Goal: Task Accomplishment & Management: Use online tool/utility

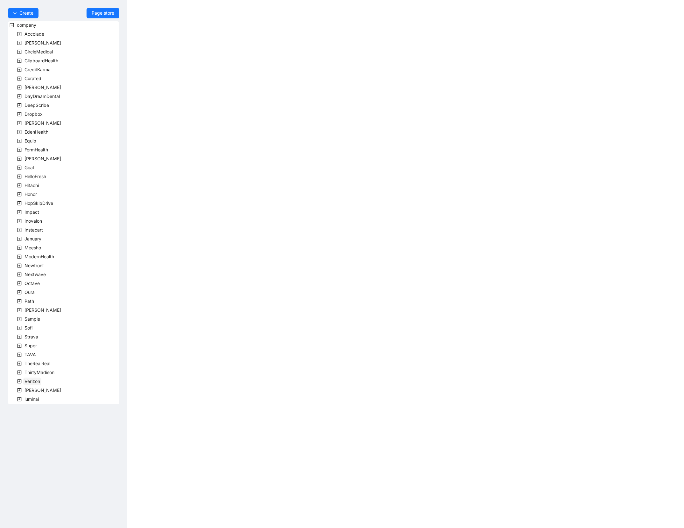
click at [26, 381] on span "Verizon" at bounding box center [32, 380] width 16 height 5
click at [18, 382] on icon "minus-square" at bounding box center [19, 381] width 4 height 4
click at [21, 388] on icon "plus-square" at bounding box center [19, 390] width 4 height 4
click at [36, 400] on span "team" at bounding box center [37, 398] width 10 height 5
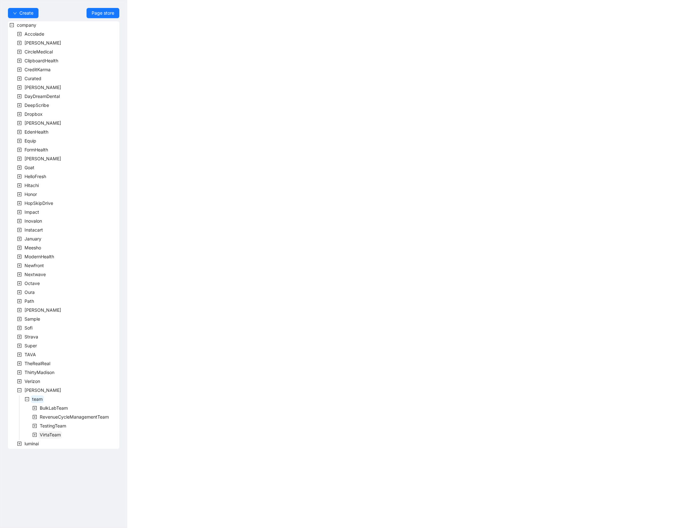
click at [43, 434] on span "VirtaTeam" at bounding box center [50, 434] width 21 height 5
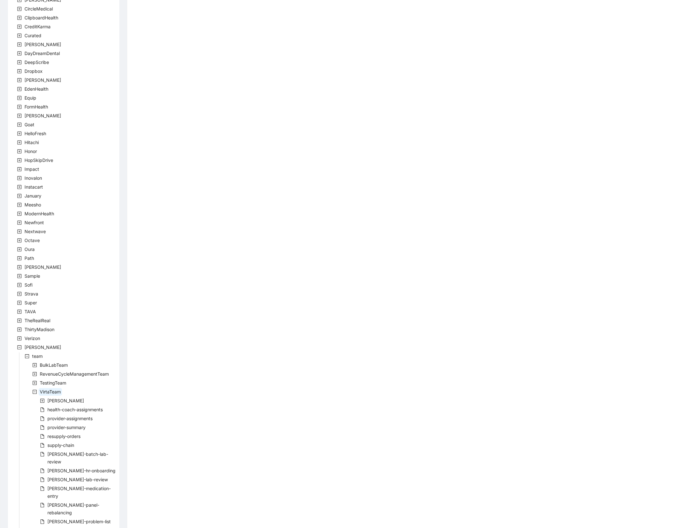
scroll to position [80, 0]
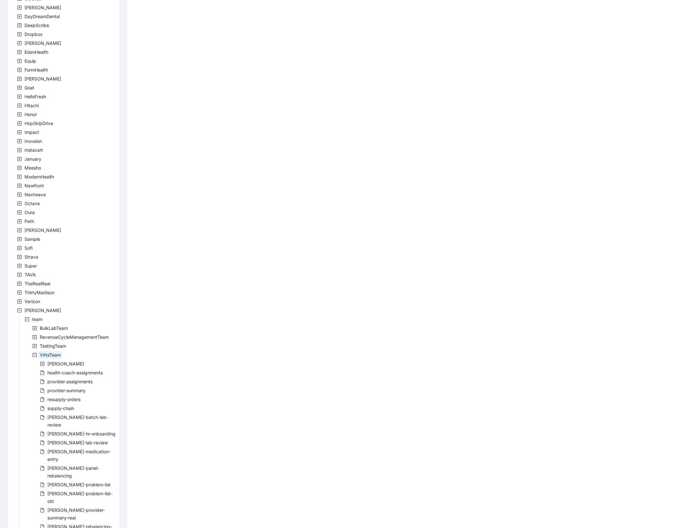
click at [66, 440] on span "virta-lab-review" at bounding box center [77, 442] width 60 height 5
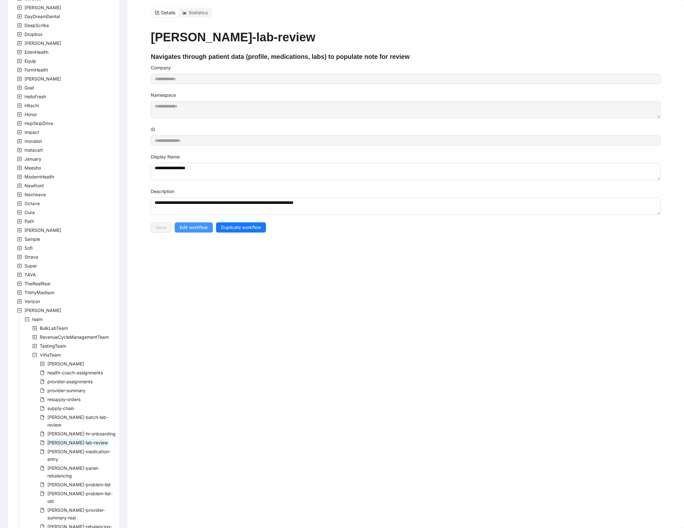
click at [198, 231] on span "Edit workflow" at bounding box center [194, 227] width 28 height 7
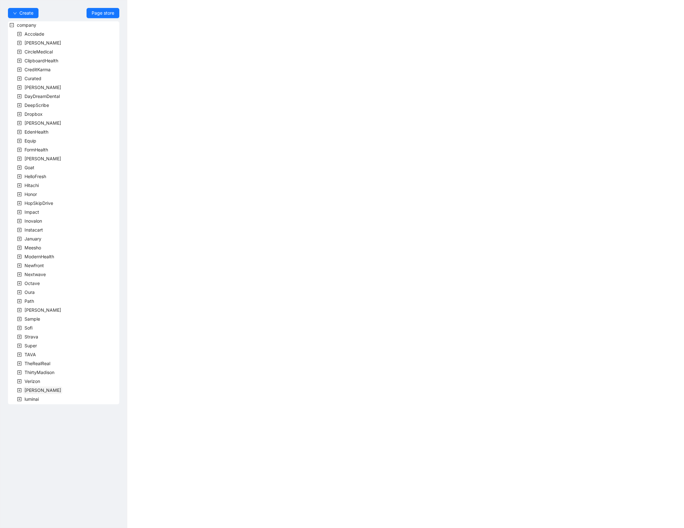
click at [30, 391] on span "Virta" at bounding box center [42, 389] width 37 height 5
click at [31, 401] on span "team" at bounding box center [37, 399] width 13 height 8
click at [58, 419] on span "RevenueCycleManagementTeam" at bounding box center [74, 417] width 72 height 8
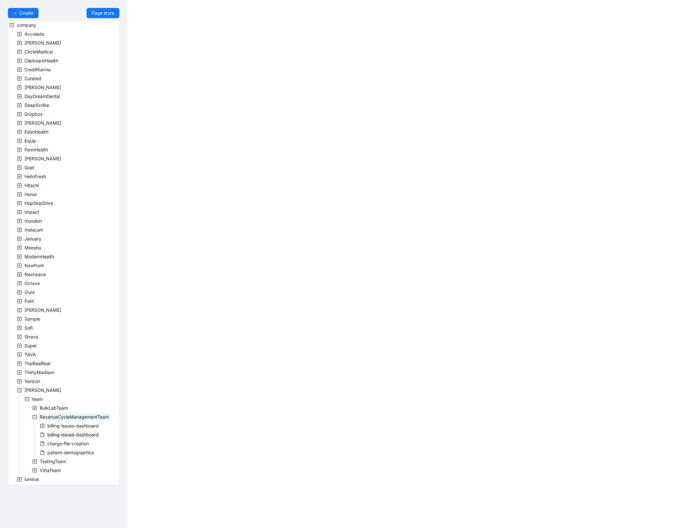
click at [69, 432] on span "billing-issues-dashboard" at bounding box center [72, 434] width 51 height 5
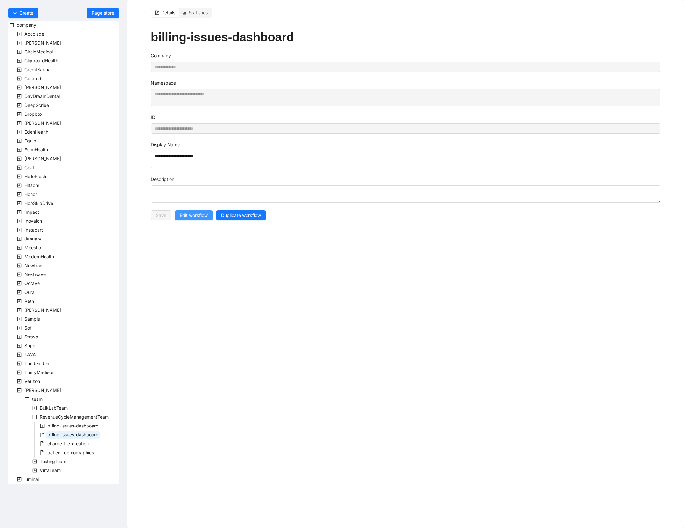
click at [189, 218] on span "Edit workflow" at bounding box center [194, 215] width 28 height 7
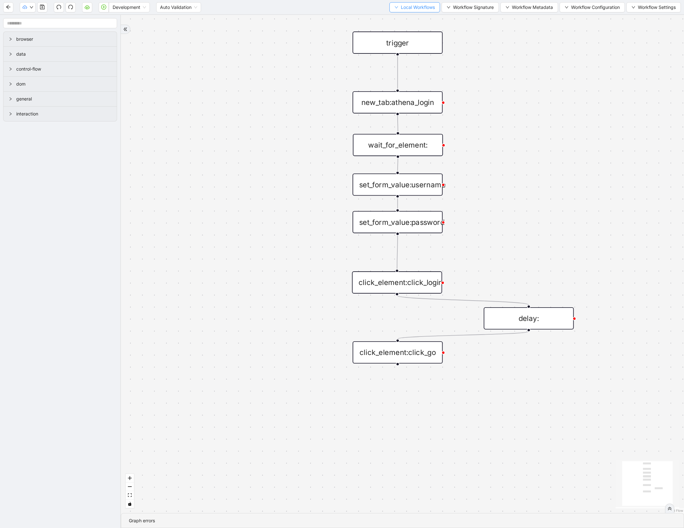
click at [417, 9] on span "Local Workflows" at bounding box center [418, 7] width 34 height 7
click at [408, 15] on li "Select" at bounding box center [410, 19] width 49 height 10
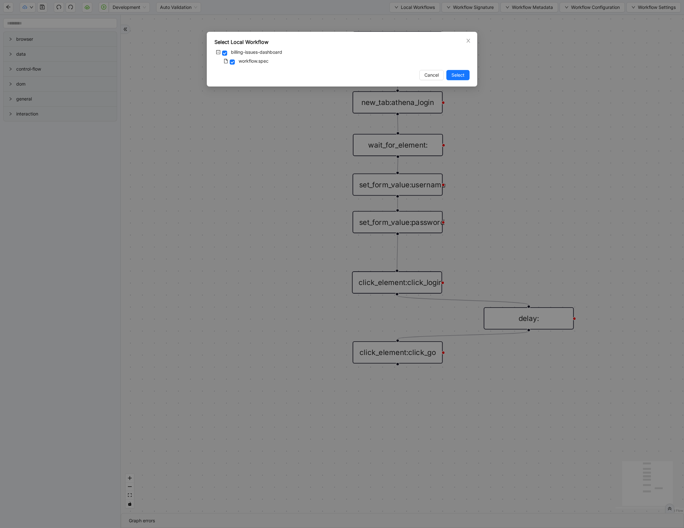
click at [310, 99] on div "Select Local Workflow billing-issues-dashboard workflow.spec Cancel Select" at bounding box center [342, 264] width 684 height 528
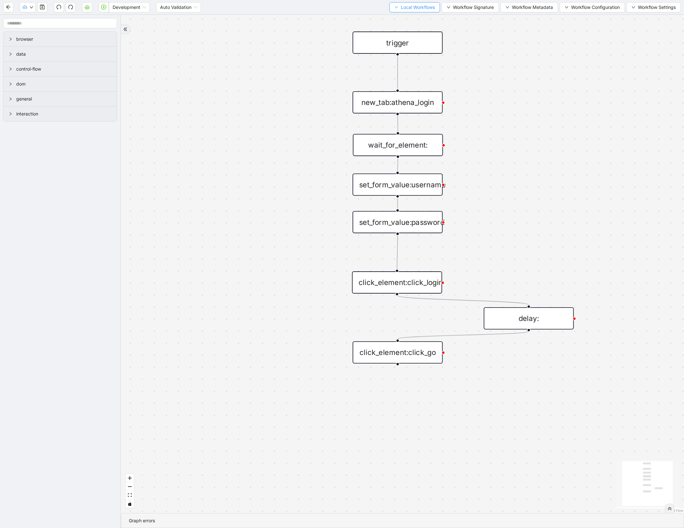
click at [409, 10] on span "Local Workflows" at bounding box center [418, 7] width 34 height 7
click at [405, 28] on span "Create" at bounding box center [410, 29] width 41 height 7
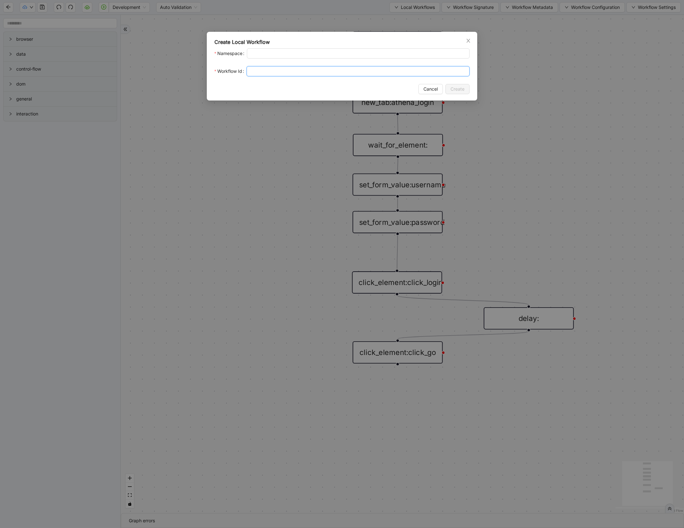
click at [282, 71] on input "Workflow Id" at bounding box center [357, 71] width 223 height 10
type input "******"
click at [452, 88] on span "Create" at bounding box center [457, 89] width 14 height 7
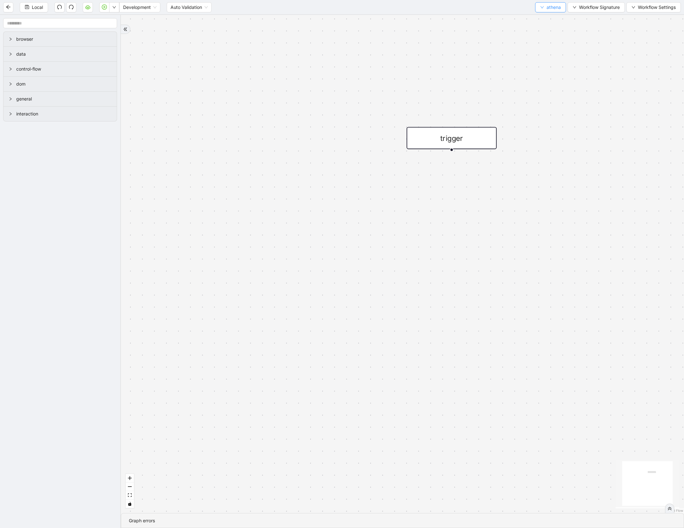
click at [552, 3] on button "athena" at bounding box center [550, 7] width 31 height 10
click at [544, 26] on span "Create" at bounding box center [548, 29] width 21 height 7
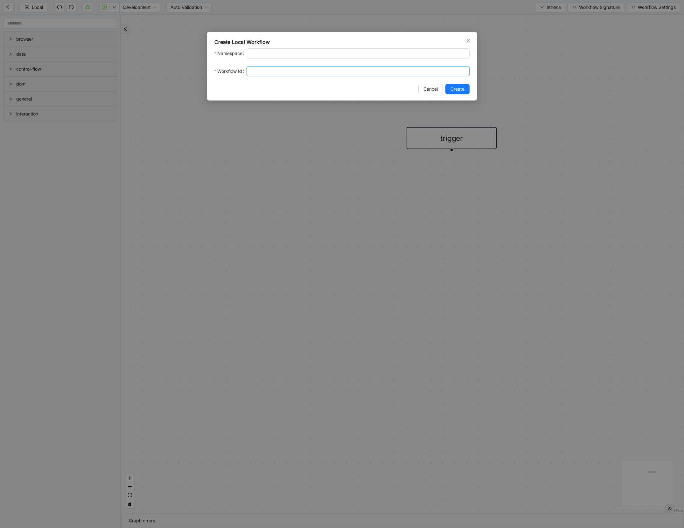
click at [252, 69] on input "Workflow Id" at bounding box center [357, 71] width 223 height 10
type input "*****"
click at [458, 88] on span "Create" at bounding box center [457, 89] width 14 height 7
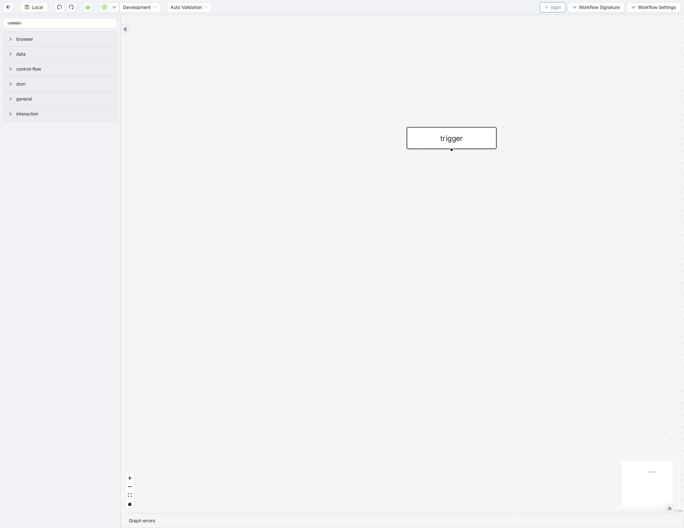
click at [546, 5] on button "login" at bounding box center [552, 7] width 26 height 10
click at [546, 14] on li "Select" at bounding box center [550, 19] width 24 height 10
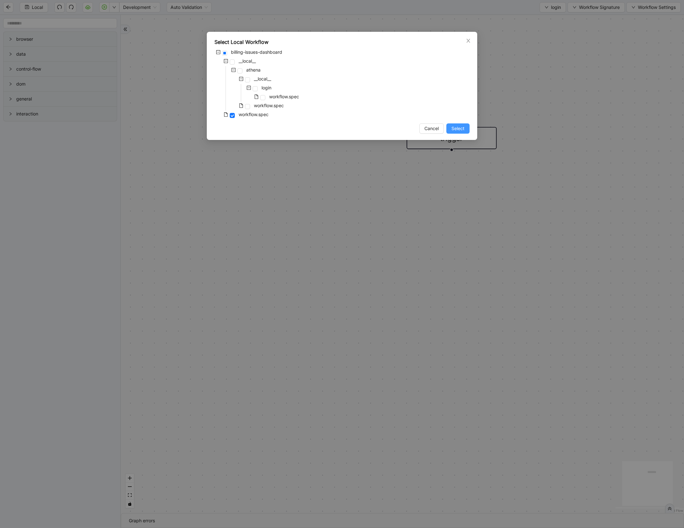
click at [461, 125] on button "Select" at bounding box center [457, 128] width 23 height 10
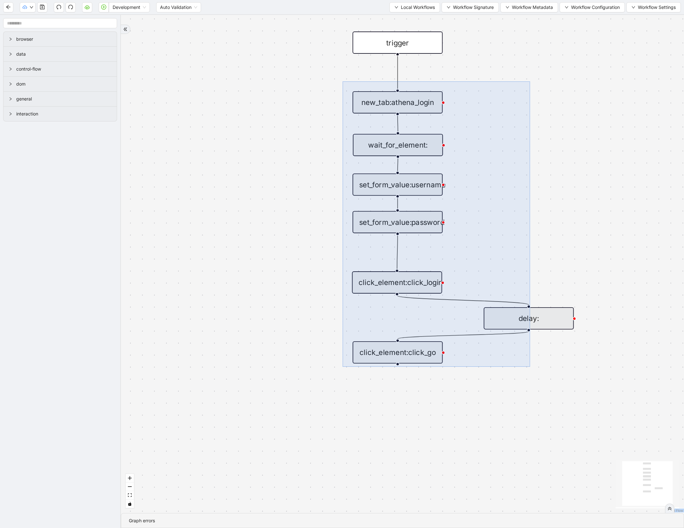
drag, startPoint x: 342, startPoint y: 81, endPoint x: 533, endPoint y: 363, distance: 340.0
click at [533, 365] on div "trigger new_tab:athena_login click_element:click_go set_form_value:username set…" at bounding box center [402, 264] width 563 height 498
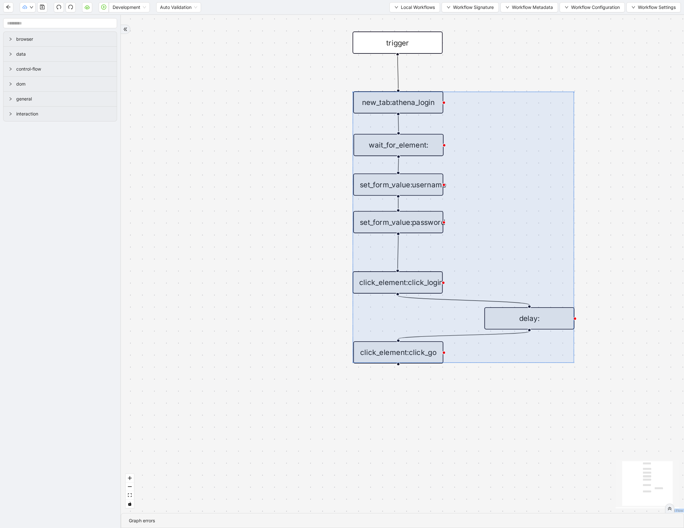
click at [540, 362] on div at bounding box center [464, 227] width 222 height 272
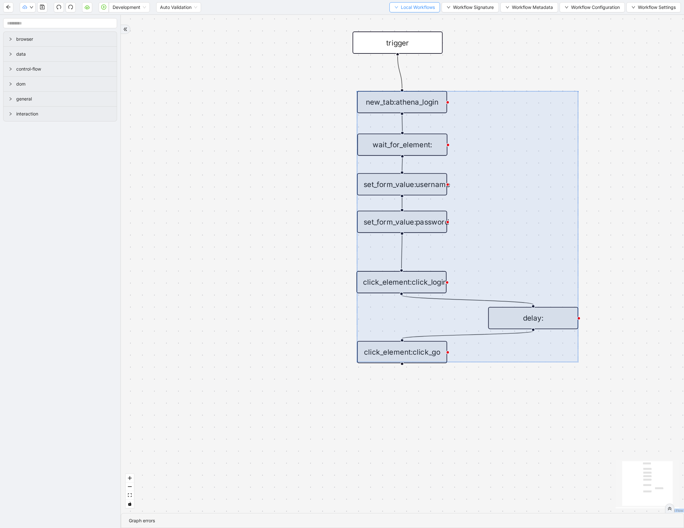
click at [408, 6] on span "Local Workflows" at bounding box center [418, 7] width 34 height 7
click at [406, 16] on span "Select" at bounding box center [410, 19] width 41 height 7
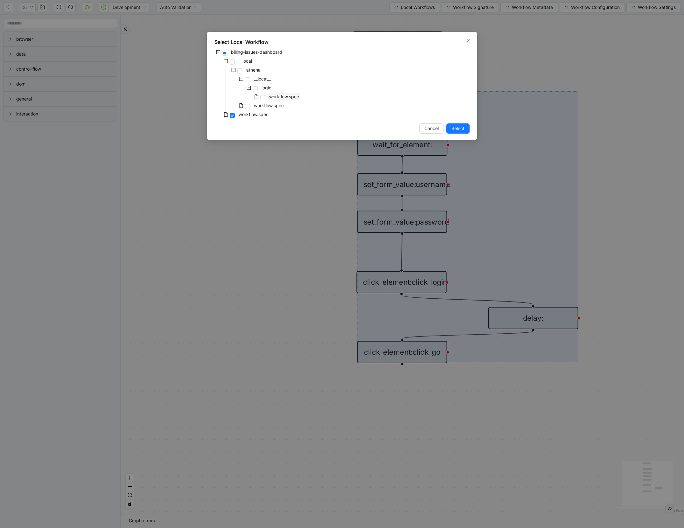
click at [278, 98] on span "workflow.spec" at bounding box center [284, 96] width 30 height 5
click at [450, 126] on button "Select" at bounding box center [457, 128] width 23 height 10
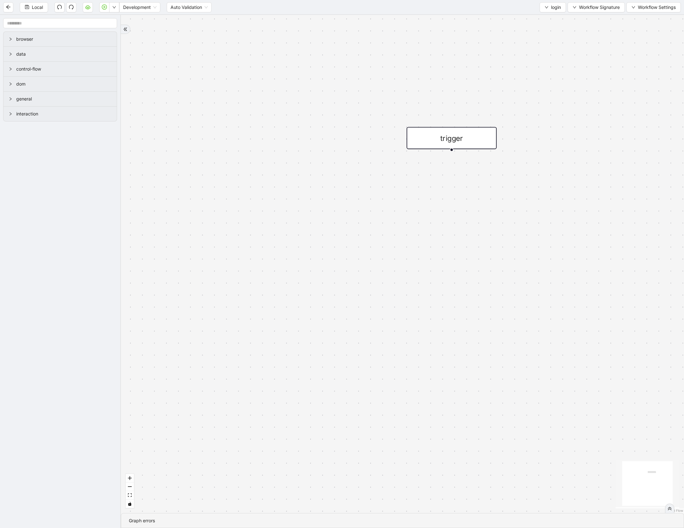
click at [466, 140] on div "trigger" at bounding box center [451, 138] width 90 height 22
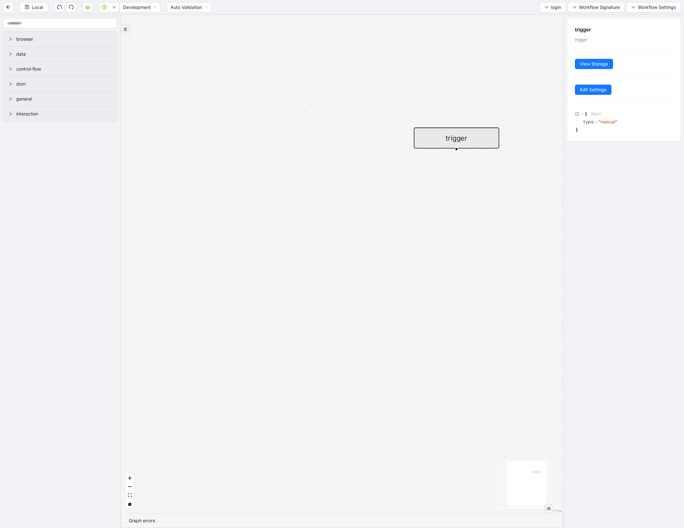
click at [545, 137] on div "trigger" at bounding box center [342, 264] width 442 height 498
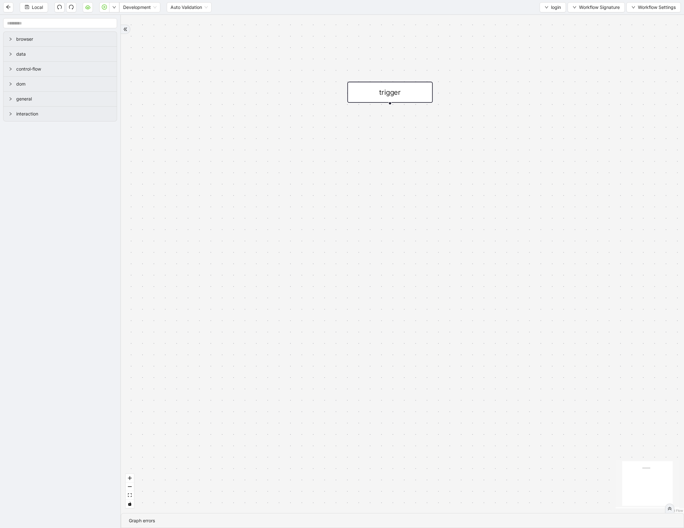
drag, startPoint x: 545, startPoint y: 137, endPoint x: 477, endPoint y: 91, distance: 81.7
click at [477, 91] on div "trigger" at bounding box center [402, 264] width 563 height 498
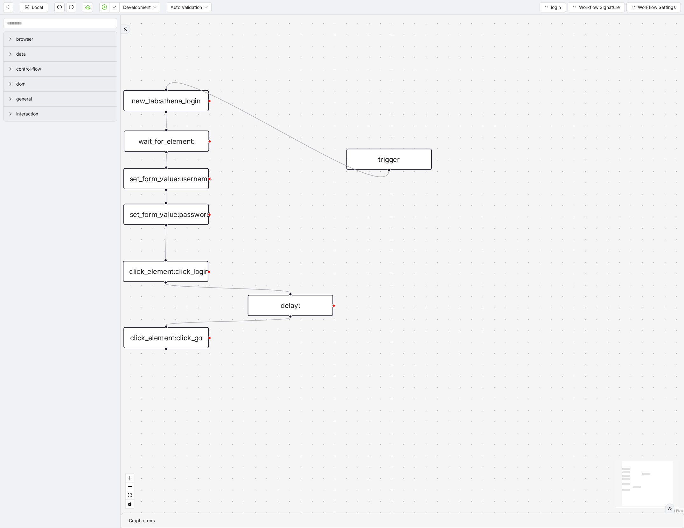
drag, startPoint x: 389, startPoint y: 102, endPoint x: 169, endPoint y: 94, distance: 219.9
click at [39, 9] on span "Local" at bounding box center [37, 7] width 11 height 7
drag, startPoint x: 411, startPoint y: 161, endPoint x: 188, endPoint y: 61, distance: 244.3
click at [188, 61] on div "trigger" at bounding box center [165, 59] width 85 height 21
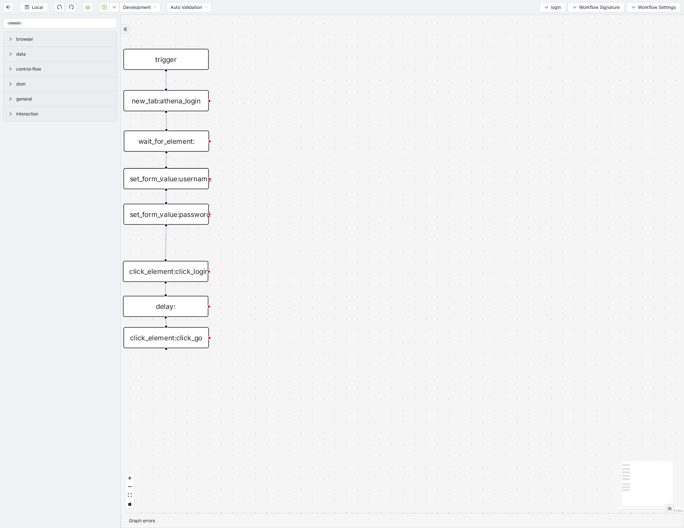
drag, startPoint x: 280, startPoint y: 307, endPoint x: 155, endPoint y: 308, distance: 124.7
click at [155, 308] on div "delay:" at bounding box center [165, 306] width 85 height 21
click at [167, 308] on div "delay:" at bounding box center [165, 306] width 85 height 21
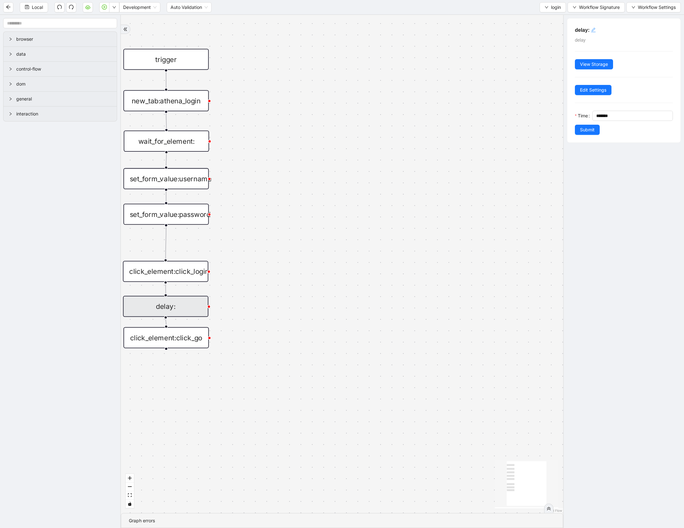
click at [593, 28] on icon "edit" at bounding box center [593, 30] width 4 height 4
type textarea "*******"
type textarea "********"
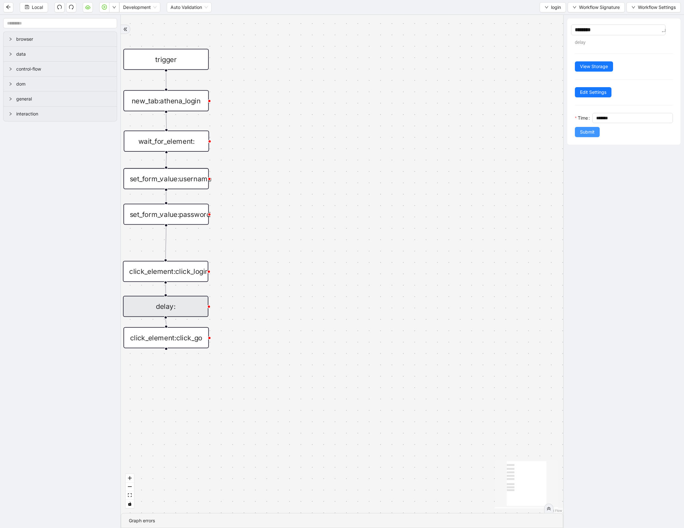
click at [590, 132] on span "Submit" at bounding box center [587, 131] width 15 height 7
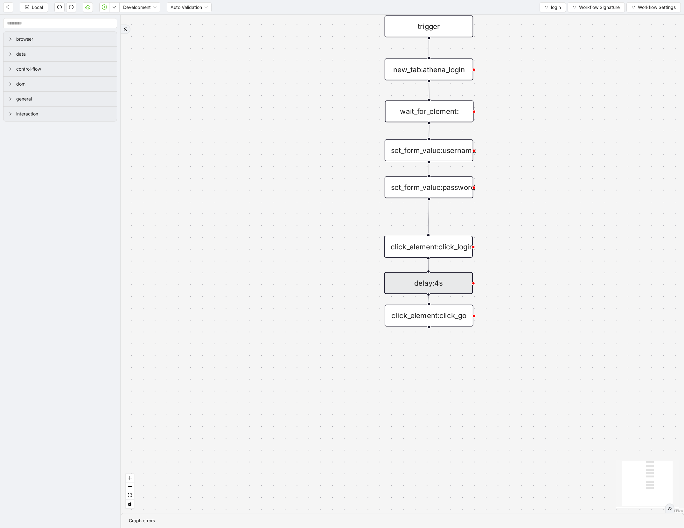
drag, startPoint x: 331, startPoint y: 343, endPoint x: 600, endPoint y: 323, distance: 270.1
click at [600, 323] on div "trigger new_tab:athena_login click_element:click_go set_form_value:username set…" at bounding box center [402, 264] width 563 height 498
drag, startPoint x: 448, startPoint y: 316, endPoint x: 447, endPoint y: 336, distance: 20.0
click at [447, 336] on div "click_element:click_go" at bounding box center [429, 335] width 89 height 22
drag, startPoint x: 435, startPoint y: 283, endPoint x: 435, endPoint y: 293, distance: 9.2
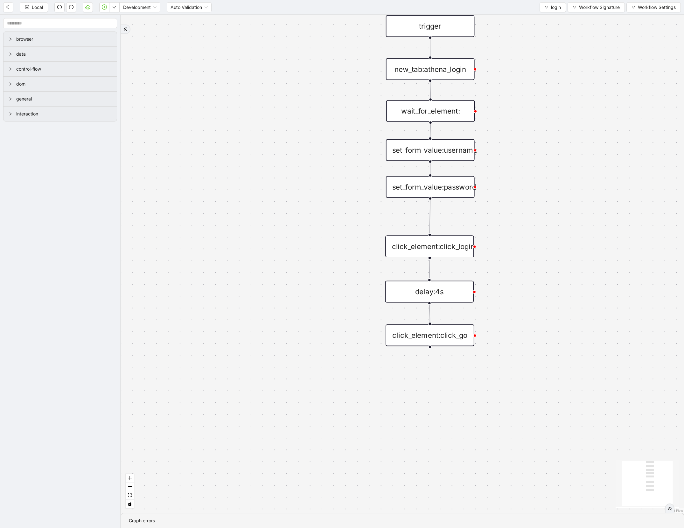
click at [435, 293] on div "delay:4s" at bounding box center [429, 291] width 89 height 22
click at [42, 10] on span "Local" at bounding box center [37, 7] width 11 height 7
click at [118, 7] on button "button" at bounding box center [114, 7] width 10 height 10
click at [104, 19] on span "Run local workflow" at bounding box center [93, 19] width 39 height 7
click at [551, 9] on span "login" at bounding box center [556, 7] width 10 height 7
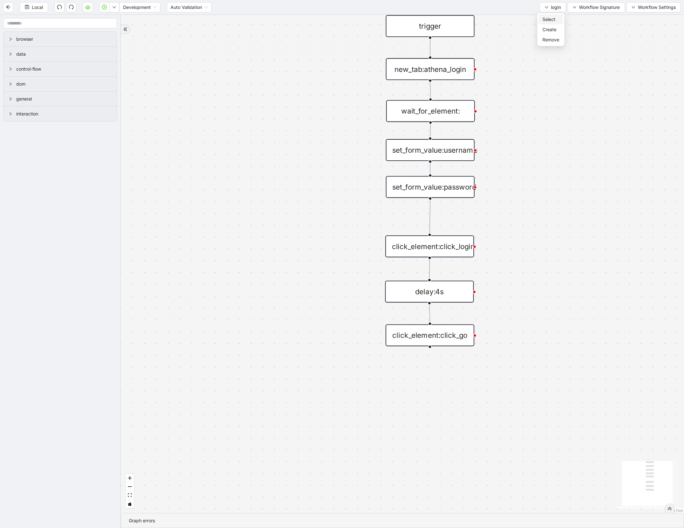
click at [550, 19] on span "Select" at bounding box center [550, 19] width 17 height 7
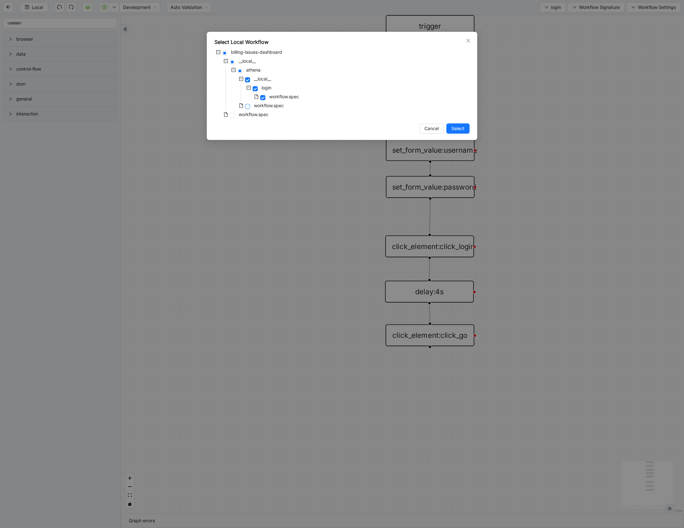
click at [246, 108] on span at bounding box center [247, 106] width 5 height 5
click at [459, 125] on button "Select" at bounding box center [457, 128] width 23 height 10
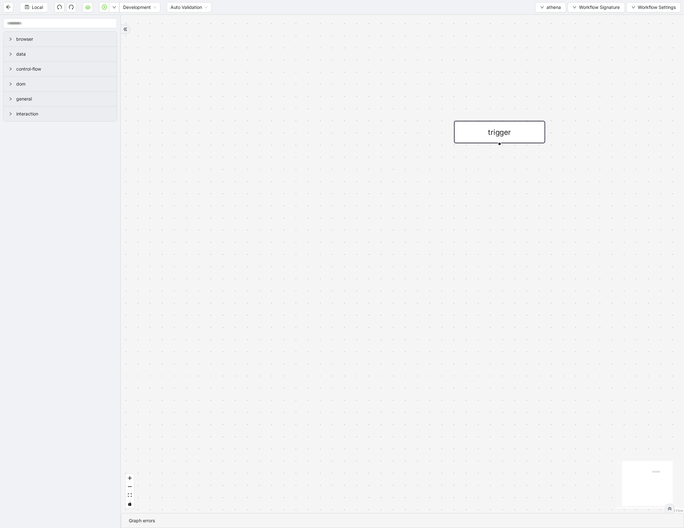
drag, startPoint x: 552, startPoint y: 51, endPoint x: 335, endPoint y: 51, distance: 217.2
click at [335, 51] on div "trigger" at bounding box center [402, 264] width 563 height 498
click at [540, 7] on icon "down" at bounding box center [542, 7] width 4 height 4
click at [540, 26] on span "Create" at bounding box center [548, 29] width 21 height 7
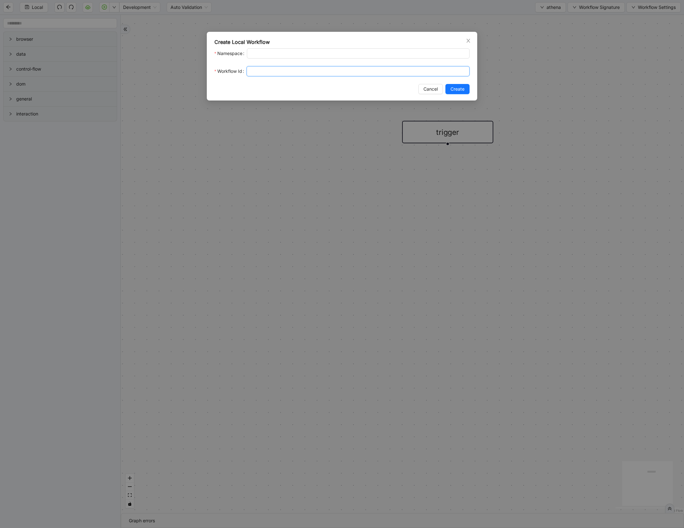
click at [254, 73] on input "Workflow Id" at bounding box center [357, 71] width 223 height 10
type input "**********"
click at [459, 89] on span "Create" at bounding box center [457, 89] width 14 height 7
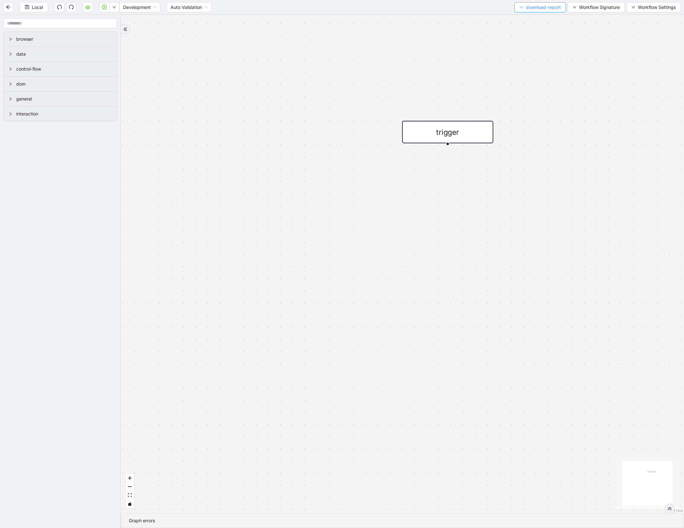
click at [543, 9] on span "download-report" at bounding box center [543, 7] width 35 height 7
click at [533, 17] on span "Select" at bounding box center [538, 19] width 42 height 7
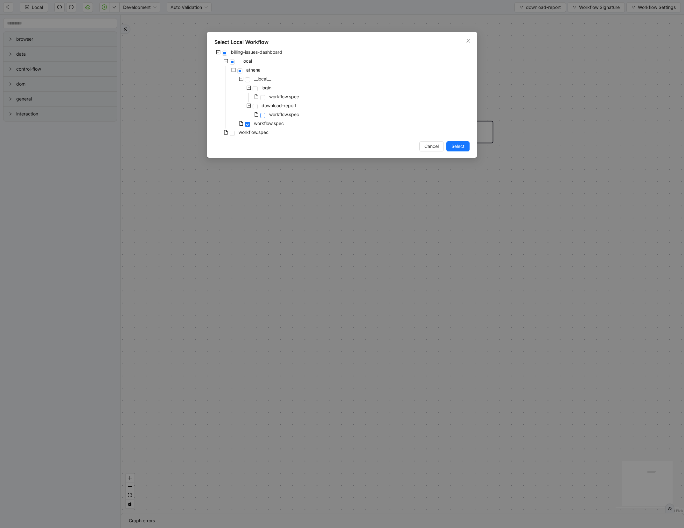
click at [262, 116] on span at bounding box center [262, 115] width 5 height 5
click at [453, 146] on span "Select" at bounding box center [457, 146] width 13 height 7
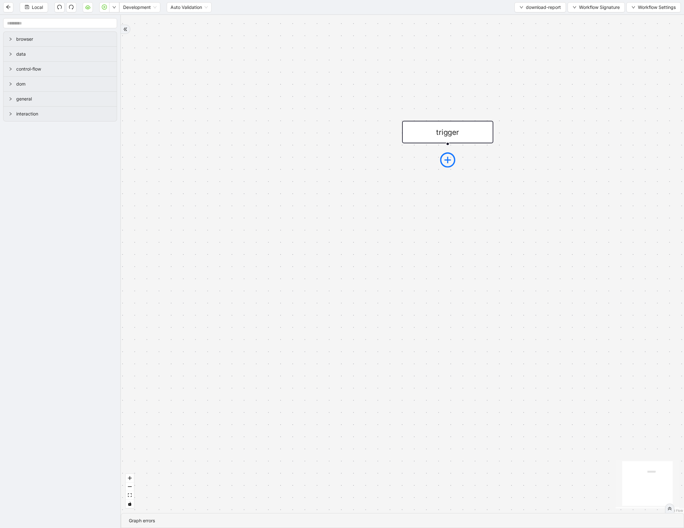
click at [447, 158] on icon "plus-circle" at bounding box center [447, 160] width 6 height 6
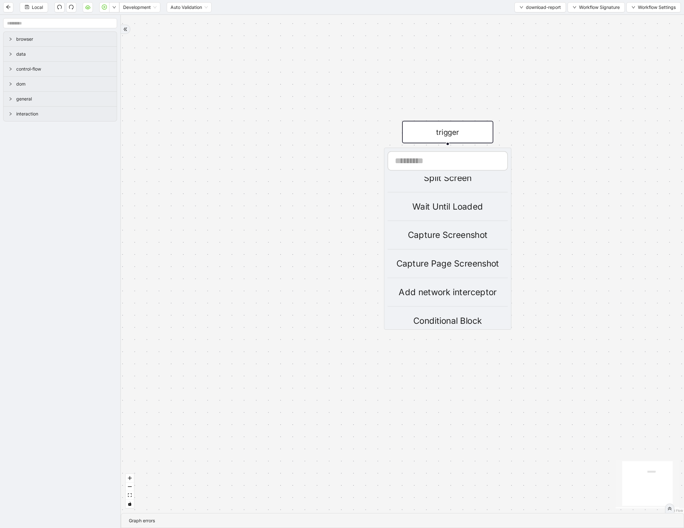
scroll to position [187, 0]
click at [439, 166] on input "text" at bounding box center [447, 160] width 120 height 19
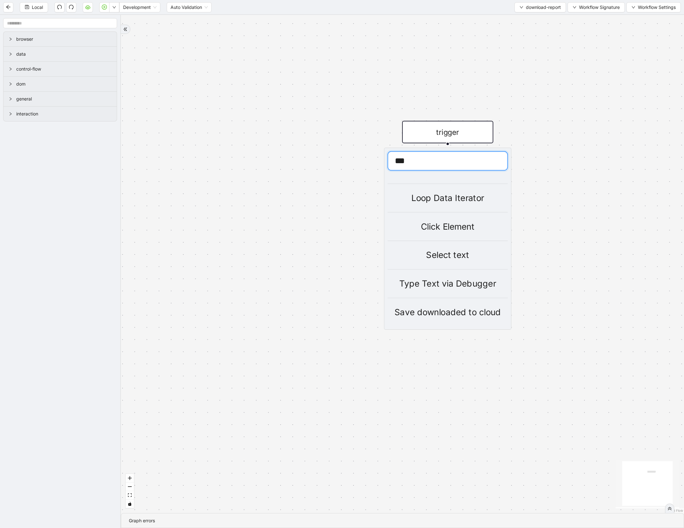
scroll to position [0, 0]
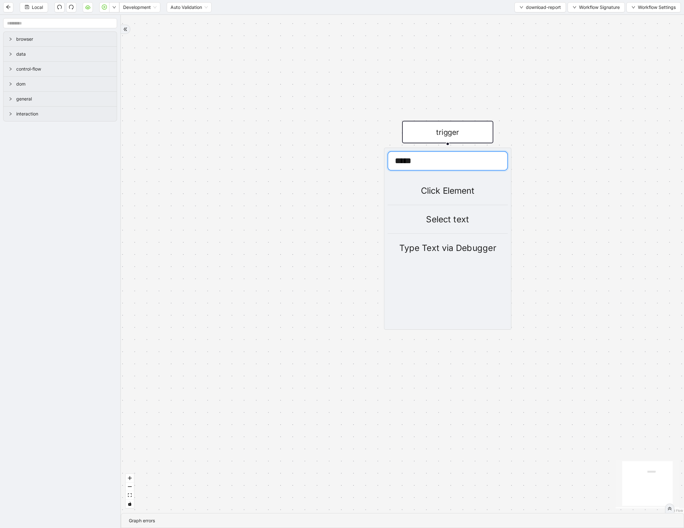
type input "*****"
click at [444, 184] on div "Click Element" at bounding box center [447, 190] width 120 height 13
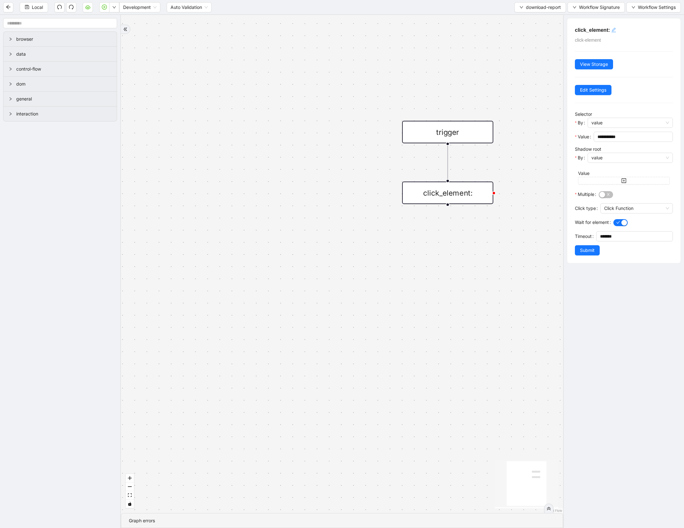
click at [612, 29] on icon "edit" at bounding box center [613, 29] width 5 height 5
type textarea "**********"
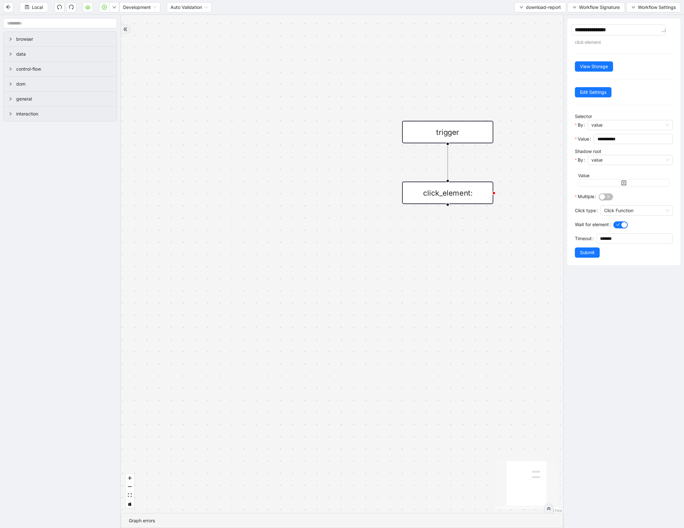
type textarea "**********"
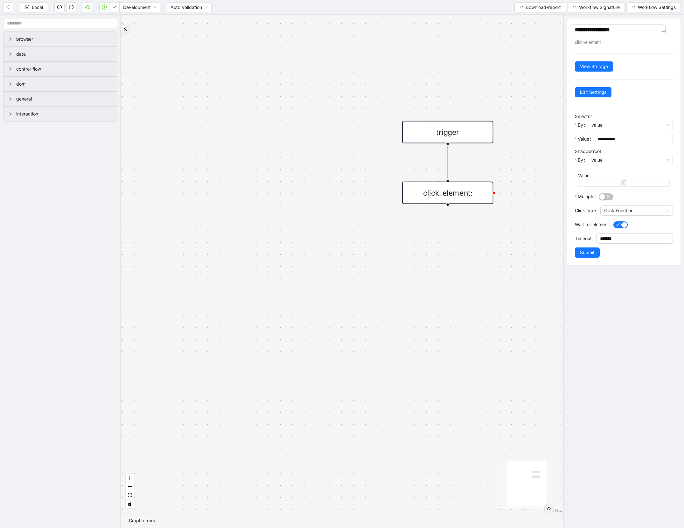
type textarea "**********"
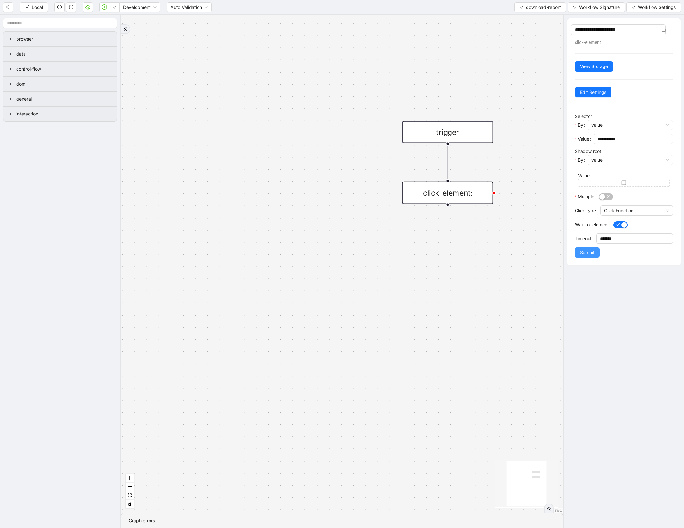
click at [584, 252] on span "Submit" at bounding box center [587, 252] width 15 height 7
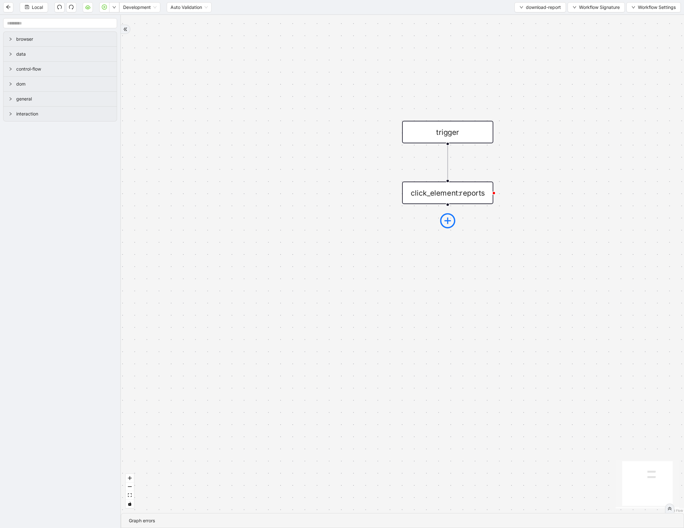
click at [449, 223] on icon "plus-circle" at bounding box center [447, 220] width 15 height 15
type input "*****"
click at [456, 250] on div "Click Element" at bounding box center [447, 251] width 120 height 13
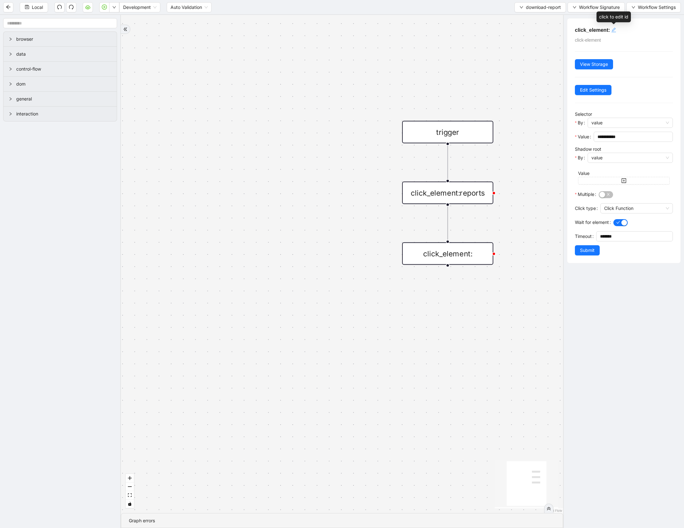
click at [615, 29] on icon "edit" at bounding box center [613, 29] width 5 height 5
type textarea "**********"
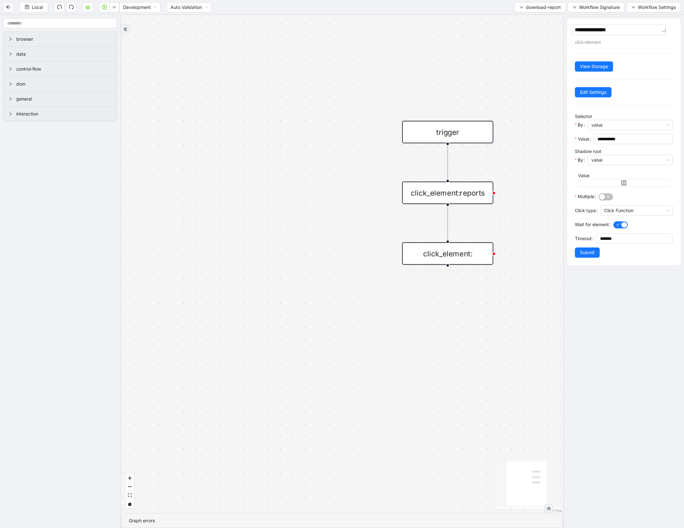
type textarea "**********"
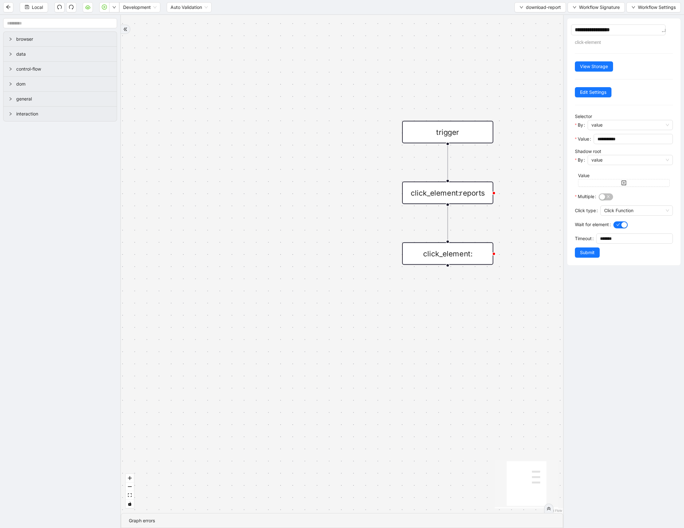
type textarea "**********"
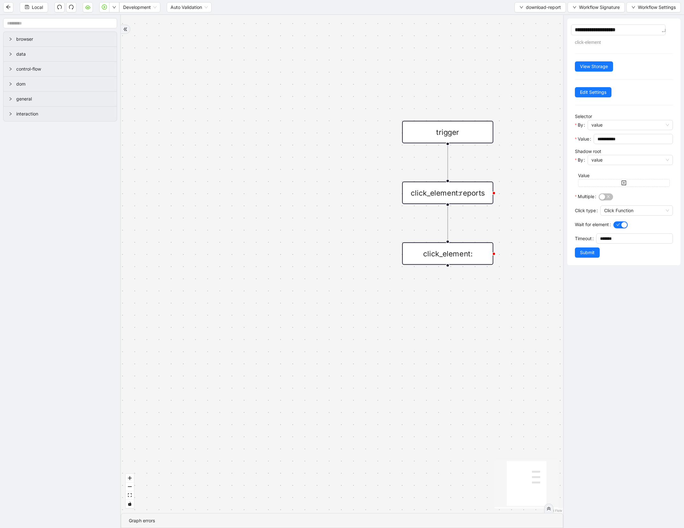
type textarea "**********"
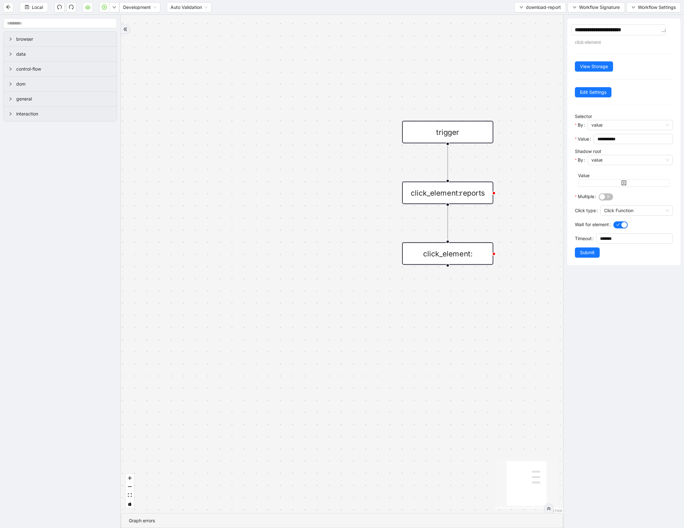
type textarea "**********"
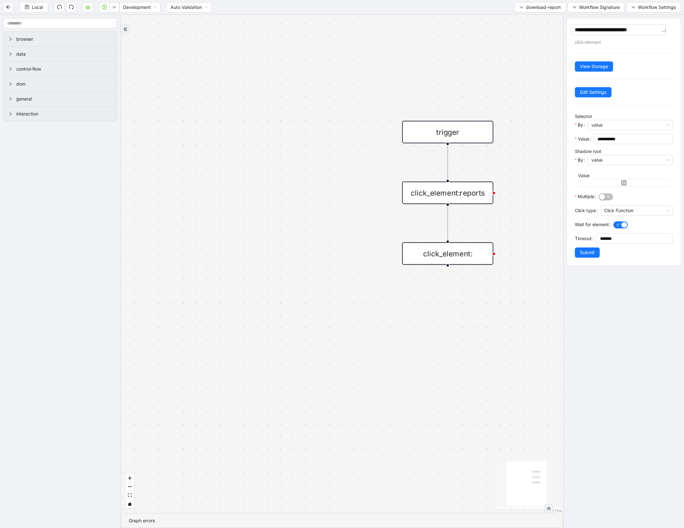
type textarea "**********"
click at [580, 253] on span "Submit" at bounding box center [587, 252] width 15 height 7
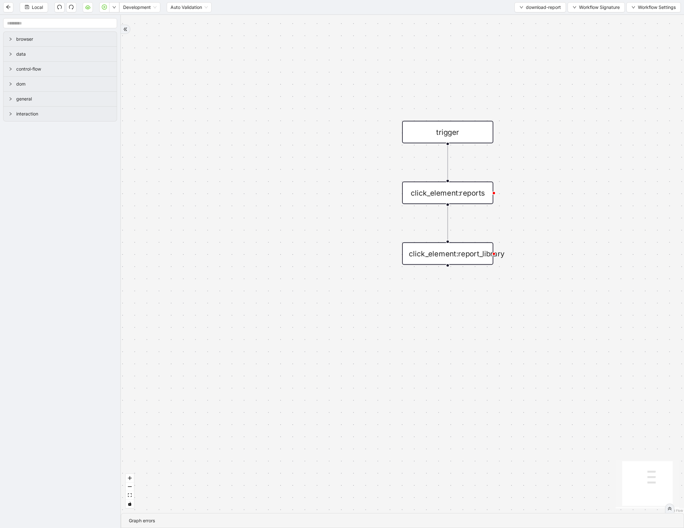
click at [455, 195] on div "click_element:reports" at bounding box center [447, 193] width 91 height 23
click at [467, 197] on div "click_element:reports" at bounding box center [447, 193] width 91 height 23
click at [475, 197] on div "click_element:reports" at bounding box center [447, 193] width 91 height 23
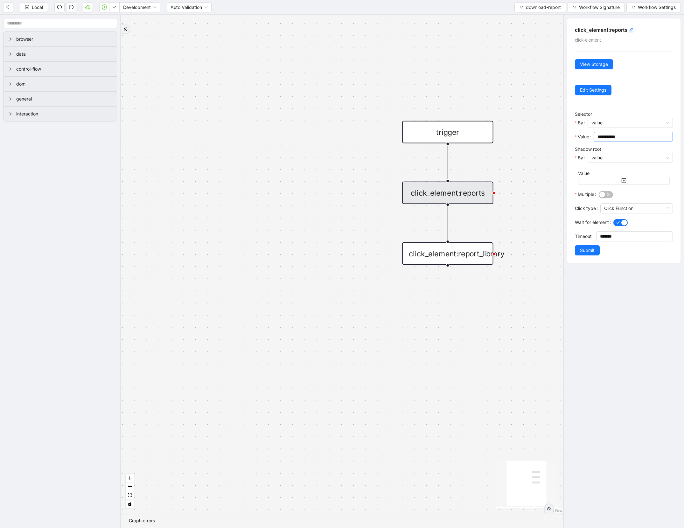
click at [607, 141] on span "**********" at bounding box center [632, 137] width 79 height 10
click at [607, 207] on span "Click Function" at bounding box center [636, 209] width 65 height 10
type input "**********"
click at [609, 238] on div "Using Debugger" at bounding box center [634, 241] width 59 height 7
click at [584, 251] on span "Submit" at bounding box center [587, 250] width 15 height 7
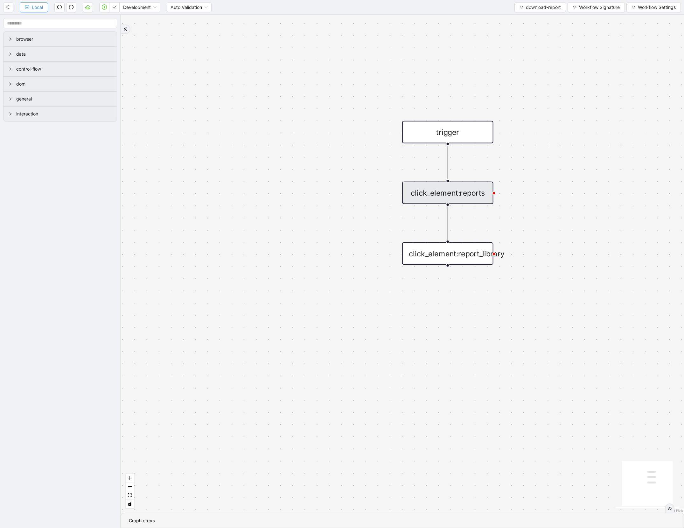
click at [38, 4] on span "Local" at bounding box center [37, 7] width 11 height 7
click at [110, 8] on button "button" at bounding box center [114, 7] width 10 height 10
click at [108, 18] on span "Run local workflow" at bounding box center [93, 19] width 39 height 7
click at [23, 7] on button "Local" at bounding box center [34, 7] width 28 height 10
click at [447, 153] on icon "Edge from trigger to click_element:reports" at bounding box center [447, 162] width 0 height 34
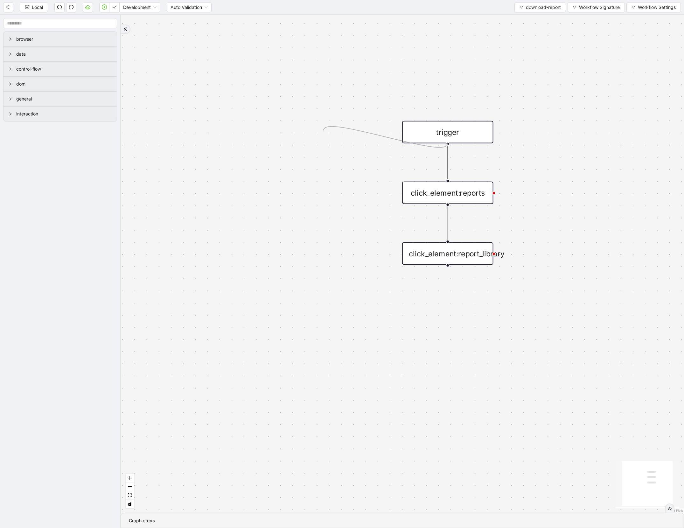
drag, startPoint x: 448, startPoint y: 142, endPoint x: 323, endPoint y: 130, distance: 125.8
click at [323, 130] on div "trigger click_element:reports click_element:report_library" at bounding box center [402, 264] width 563 height 498
click at [447, 164] on icon "Edge from trigger to click_element:reports" at bounding box center [447, 162] width 0 height 34
drag, startPoint x: 450, startPoint y: 128, endPoint x: 450, endPoint y: 63, distance: 65.2
click at [450, 63] on div "trigger" at bounding box center [447, 67] width 91 height 23
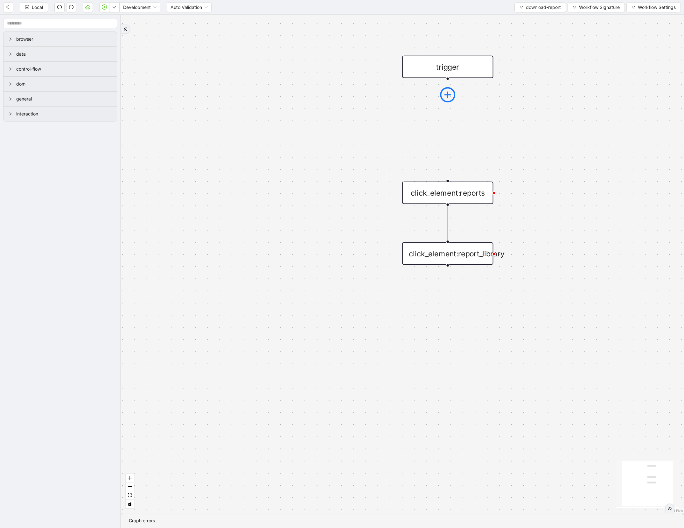
click at [448, 97] on icon "plus-circle" at bounding box center [447, 95] width 6 height 6
type input "**"
click at [447, 120] on div "Go to url" at bounding box center [447, 125] width 120 height 13
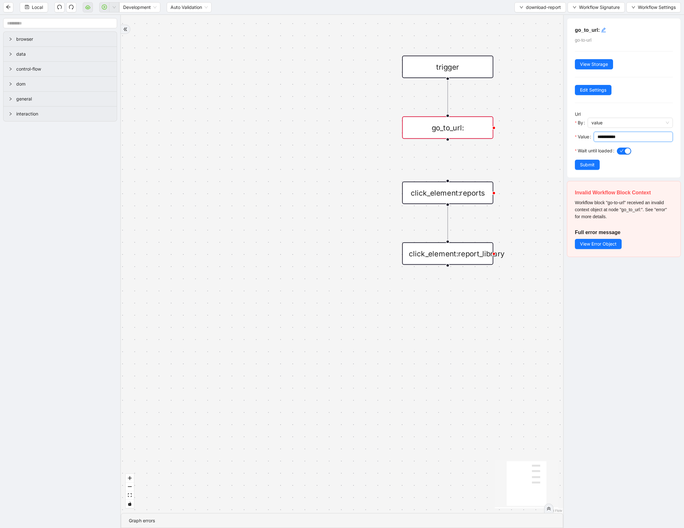
click at [605, 135] on input "**********" at bounding box center [632, 136] width 70 height 7
paste input "**********"
type input "**********"
click at [597, 27] on h5 "go_to_url:" at bounding box center [624, 30] width 98 height 8
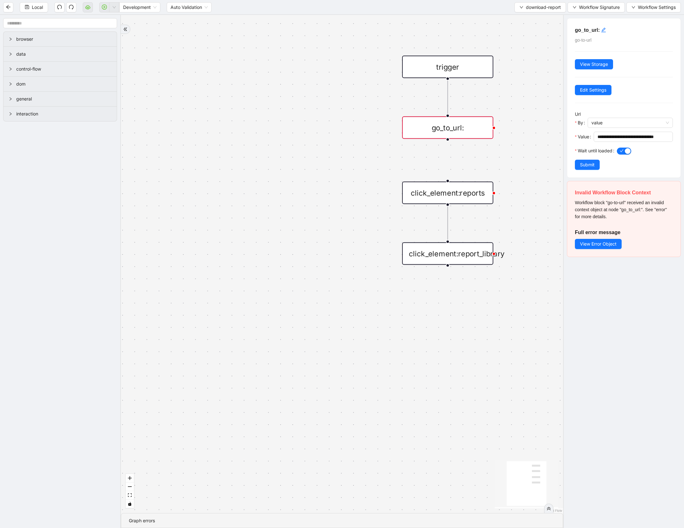
scroll to position [0, 0]
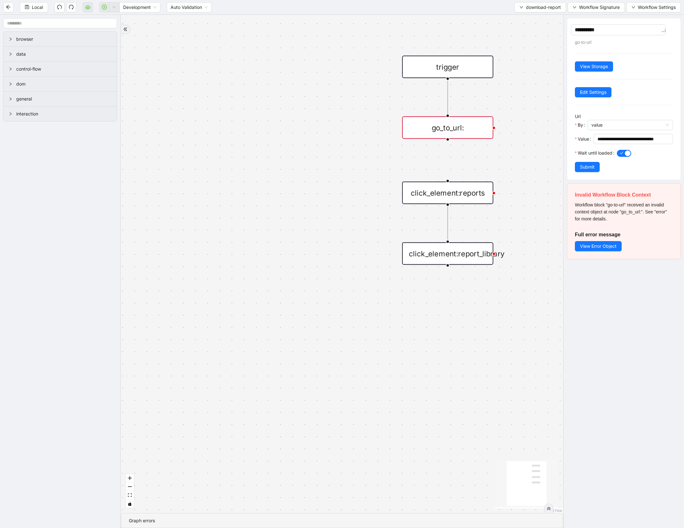
type textarea "**********"
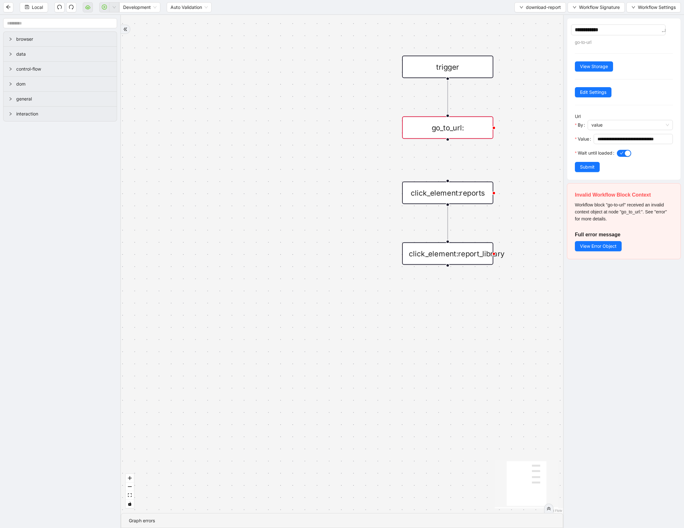
type textarea "**********"
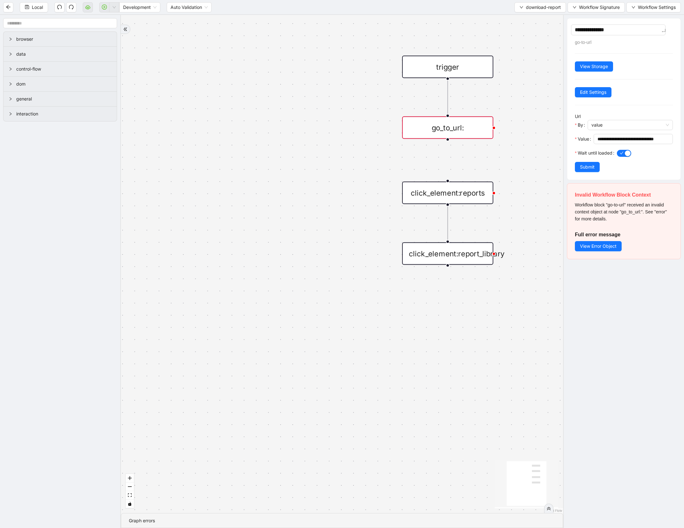
type textarea "**********"
click at [592, 166] on span "Submit" at bounding box center [587, 166] width 15 height 7
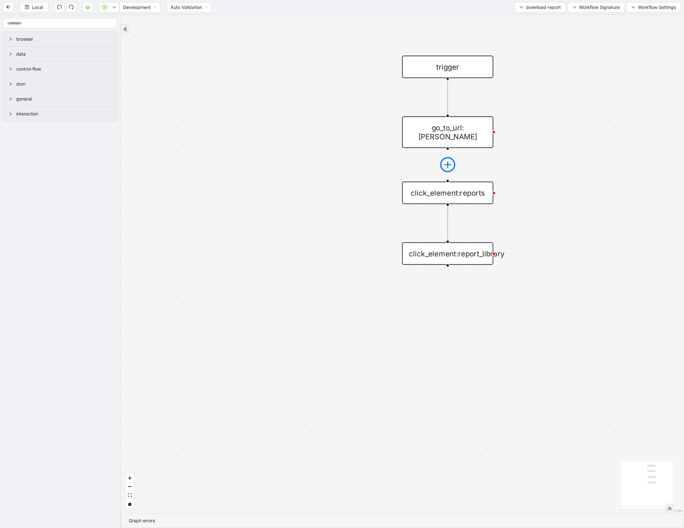
click at [451, 157] on icon "plus-circle" at bounding box center [447, 164] width 15 height 15
drag, startPoint x: 455, startPoint y: 126, endPoint x: 455, endPoint y: 106, distance: 20.0
click at [455, 106] on div "go_to_url:athena" at bounding box center [447, 111] width 91 height 31
click at [447, 137] on icon "plus-circle" at bounding box center [447, 144] width 15 height 15
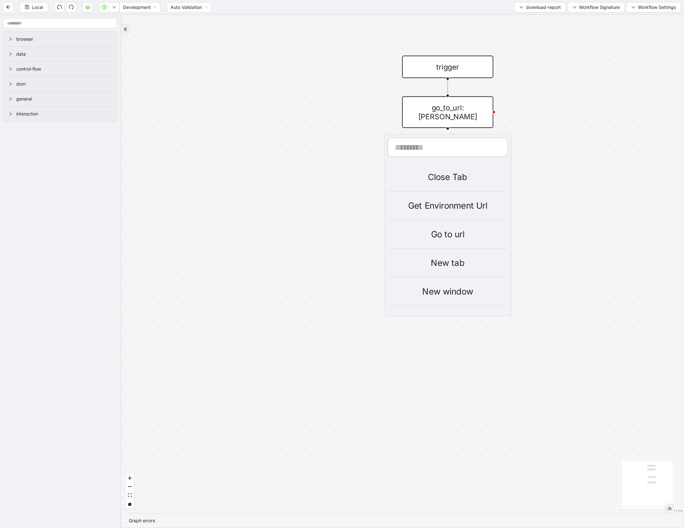
type input "*"
type input "****"
click at [442, 171] on div "Delay" at bounding box center [447, 177] width 120 height 13
click at [448, 171] on div "Delay" at bounding box center [447, 177] width 120 height 13
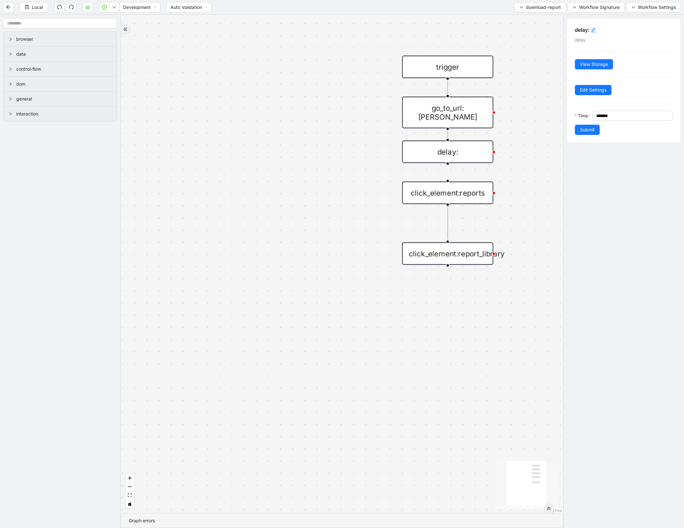
drag, startPoint x: 455, startPoint y: 165, endPoint x: 455, endPoint y: 147, distance: 18.1
click at [455, 147] on div "delay:" at bounding box center [447, 152] width 91 height 23
drag, startPoint x: 448, startPoint y: 162, endPoint x: 448, endPoint y: 182, distance: 20.7
click at [598, 115] on input "*******" at bounding box center [634, 116] width 76 height 10
type input "*******"
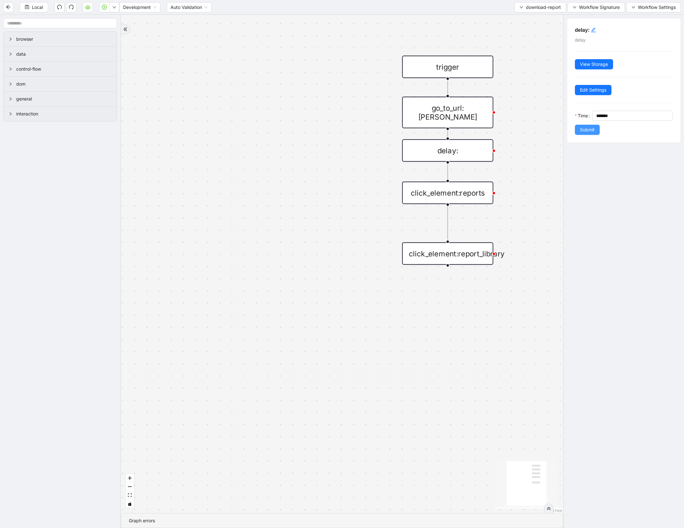
click at [597, 132] on button "Submit" at bounding box center [587, 130] width 25 height 10
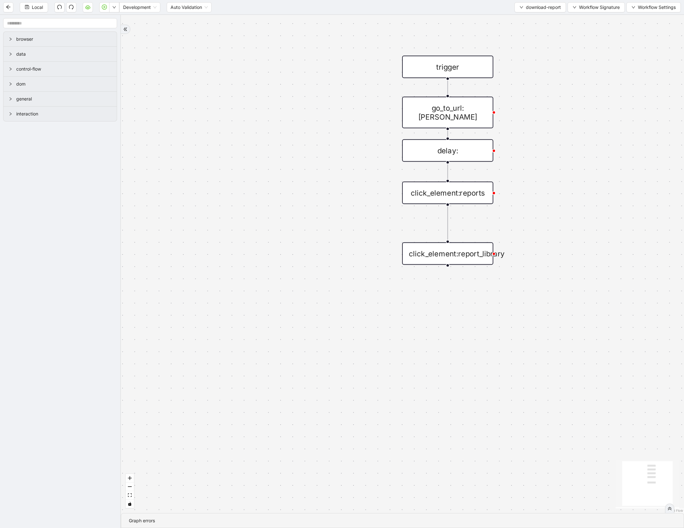
click at [456, 156] on div "delay:" at bounding box center [447, 150] width 91 height 23
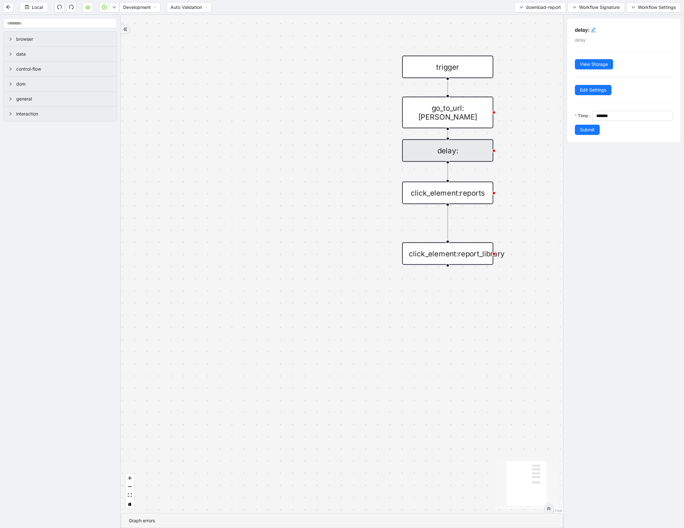
click at [596, 42] on div "delay: delay View Storage Edit Settings Time ******* Submit" at bounding box center [623, 80] width 113 height 124
click at [596, 30] on h5 "delay:" at bounding box center [624, 30] width 98 height 8
type textarea "*******"
type textarea "********"
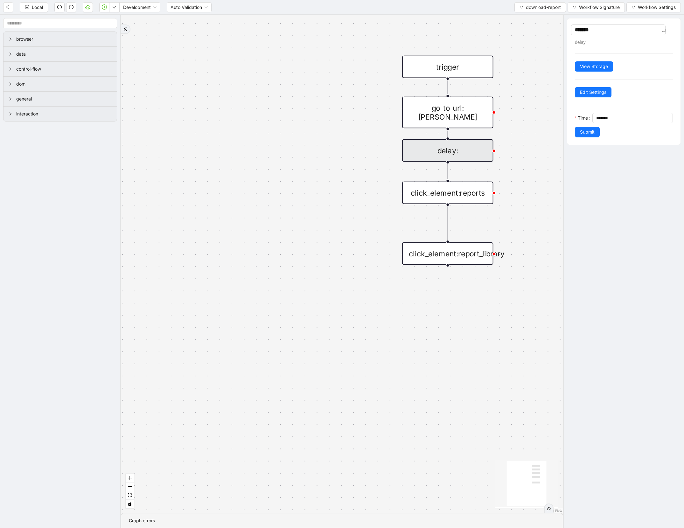
type textarea "********"
click at [589, 86] on div "******** delay View Storage Edit Settings Time ******* Submit" at bounding box center [623, 81] width 113 height 126
click at [588, 88] on span "Edit Settings" at bounding box center [593, 89] width 26 height 7
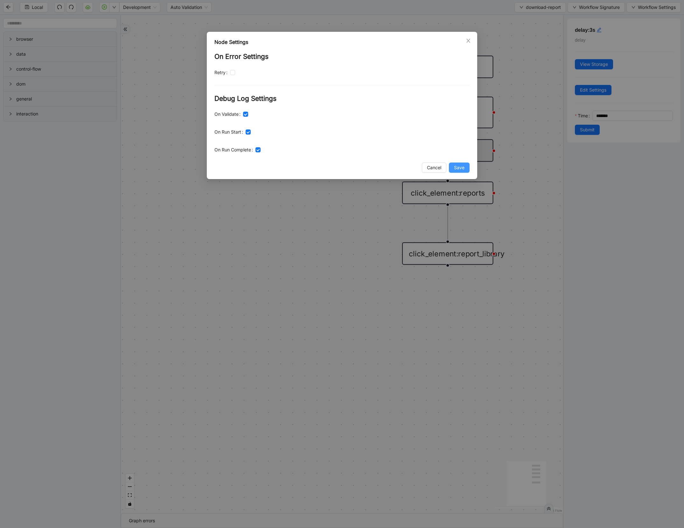
click at [457, 166] on span "Save" at bounding box center [459, 167] width 10 height 7
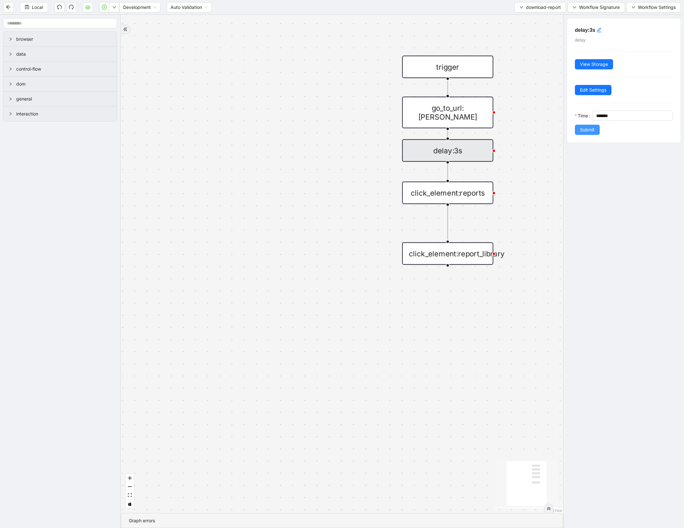
click at [583, 135] on form "Time ******* Submit" at bounding box center [624, 123] width 98 height 24
click at [583, 133] on span "Submit" at bounding box center [587, 129] width 15 height 7
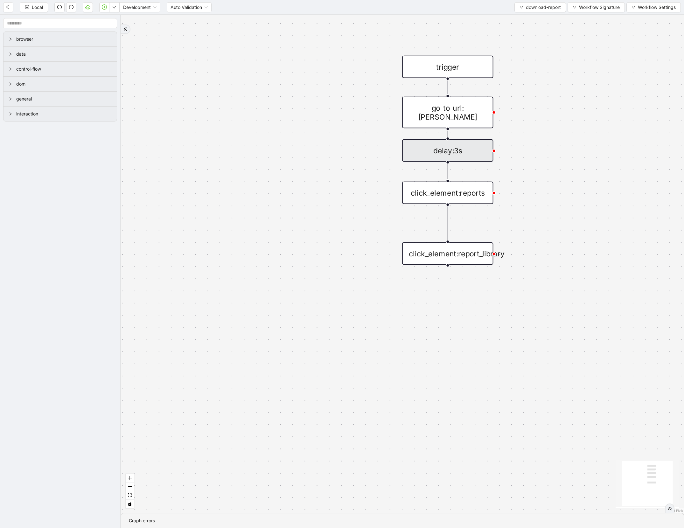
click at [426, 108] on div "go_to_url:athena" at bounding box center [447, 112] width 91 height 31
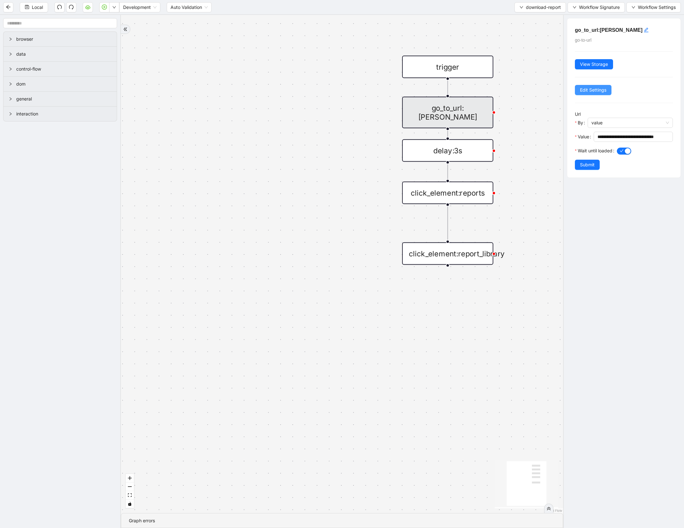
click at [596, 88] on span "Edit Settings" at bounding box center [593, 89] width 26 height 7
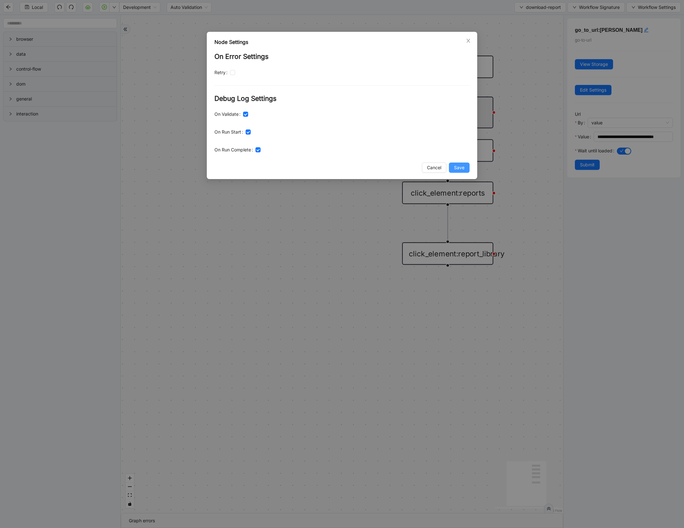
click at [464, 164] on button "Save" at bounding box center [459, 167] width 21 height 10
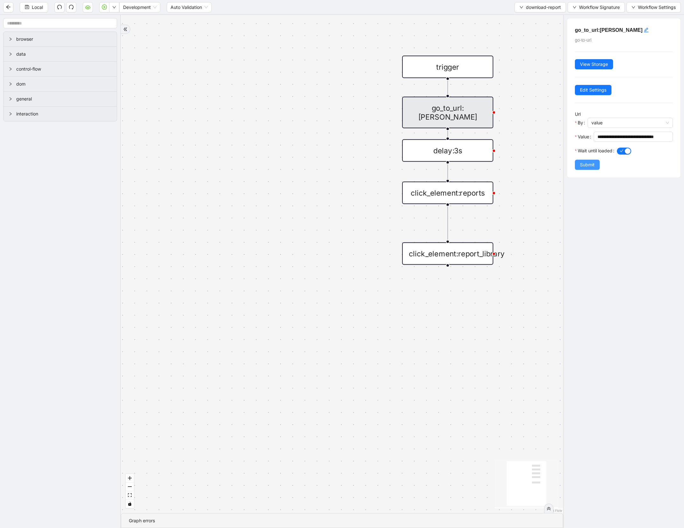
click at [583, 166] on span "Submit" at bounding box center [587, 164] width 15 height 7
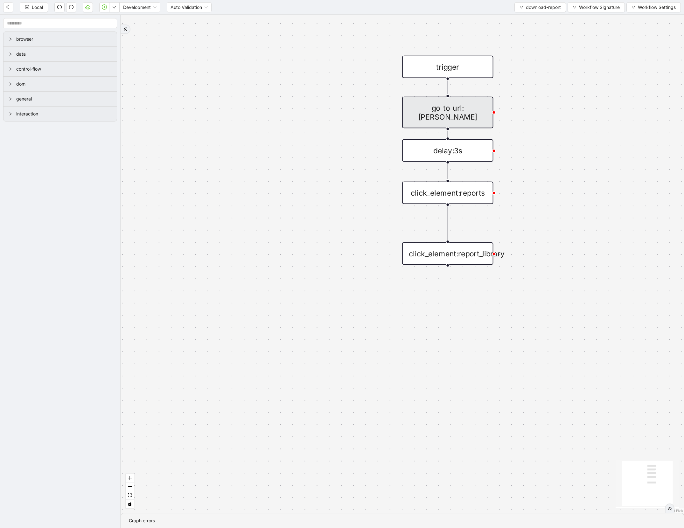
click at [450, 195] on div "click_element:reports" at bounding box center [447, 193] width 91 height 23
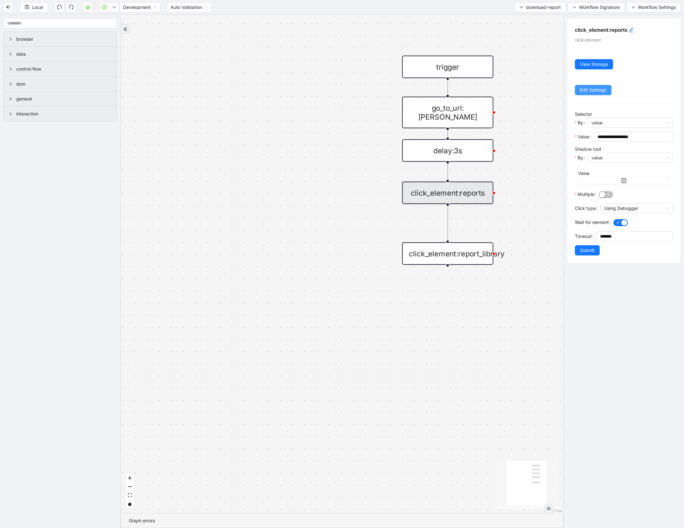
click at [588, 92] on span "Edit Settings" at bounding box center [593, 89] width 26 height 7
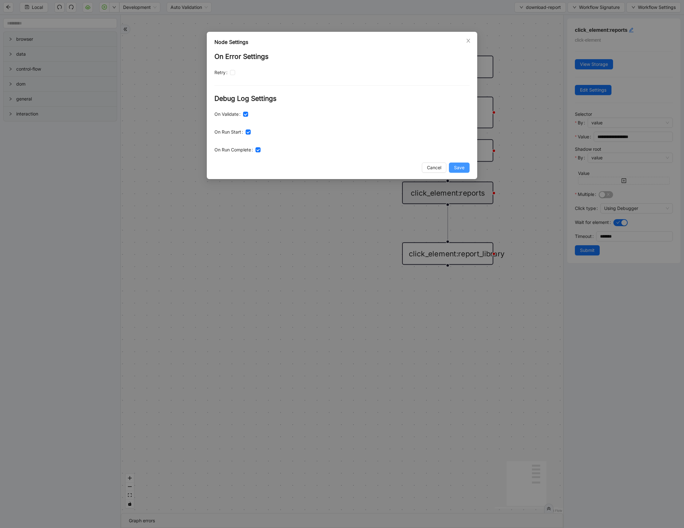
click at [463, 168] on span "Save" at bounding box center [459, 167] width 10 height 7
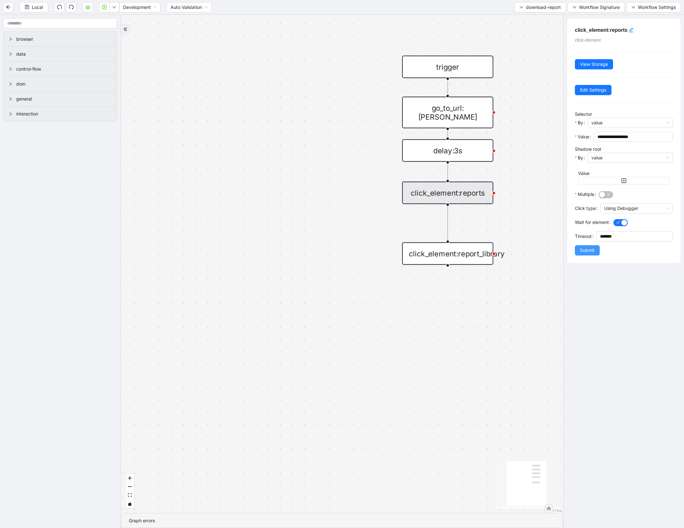
click at [585, 252] on span "Submit" at bounding box center [587, 250] width 15 height 7
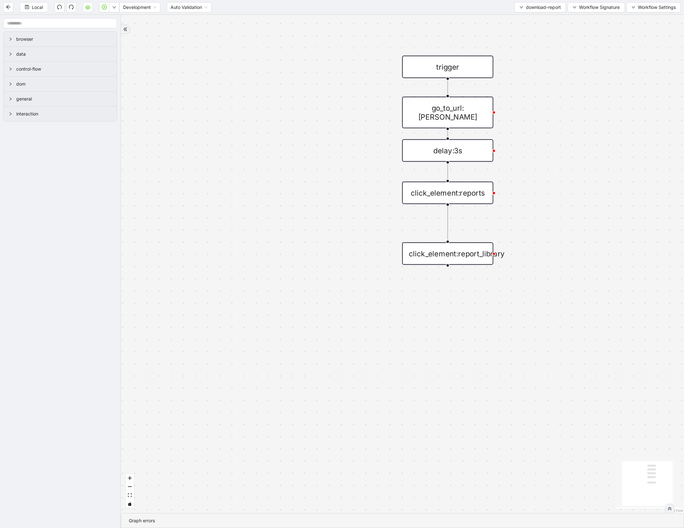
click at [466, 259] on div "click_element:report_library" at bounding box center [447, 253] width 91 height 23
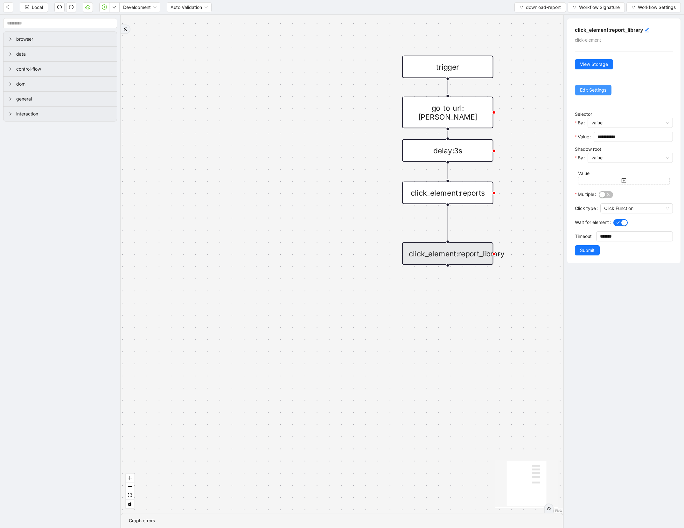
click at [591, 91] on span "Edit Settings" at bounding box center [593, 89] width 26 height 7
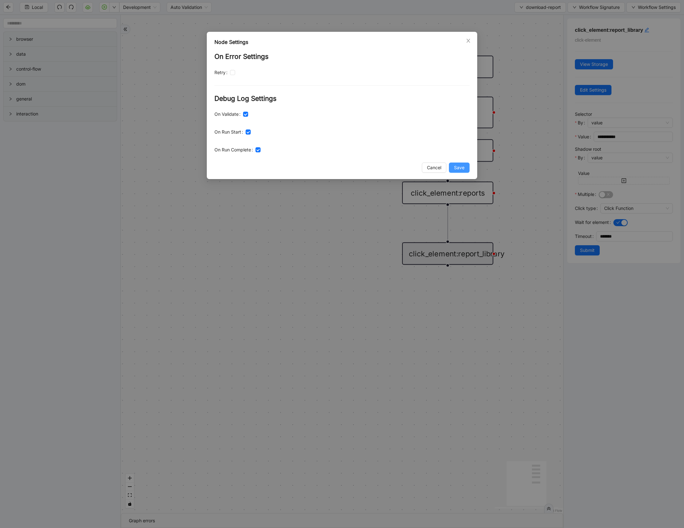
click at [454, 163] on button "Save" at bounding box center [459, 167] width 21 height 10
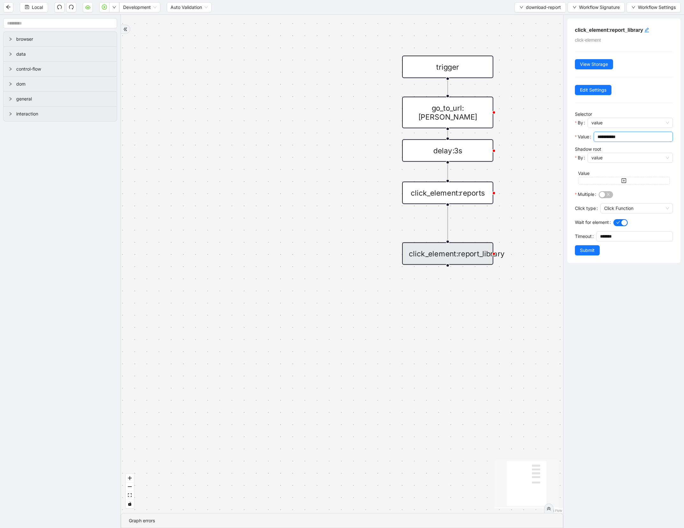
click at [635, 133] on input "**********" at bounding box center [632, 136] width 70 height 7
click at [39, 8] on span "Local" at bounding box center [37, 7] width 11 height 7
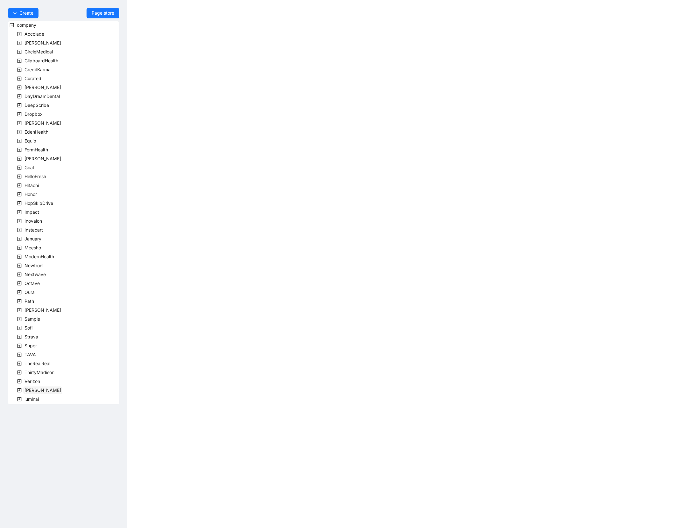
click at [28, 393] on span "[PERSON_NAME]" at bounding box center [42, 390] width 39 height 8
click at [30, 399] on span at bounding box center [27, 399] width 8 height 8
click at [50, 419] on span "RevenueCycleManagementTeam" at bounding box center [74, 416] width 69 height 5
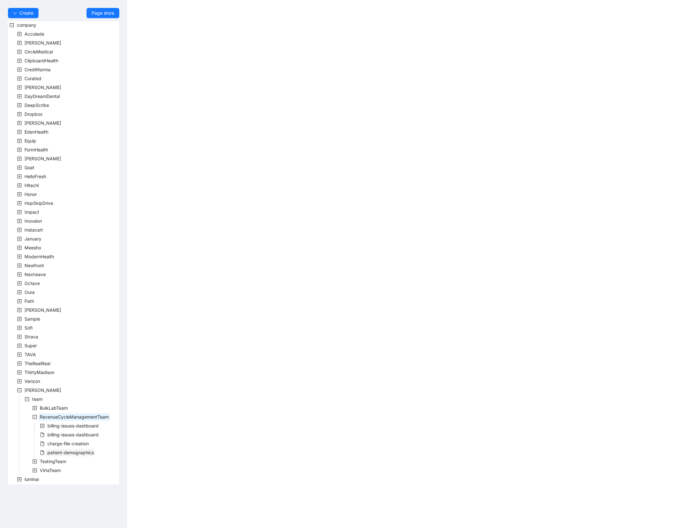
click at [59, 450] on span "patient-demographics" at bounding box center [70, 452] width 46 height 5
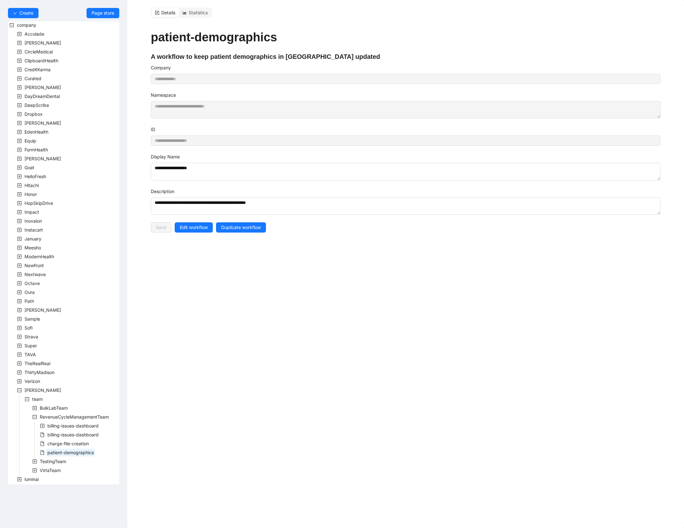
click at [189, 235] on div "**********" at bounding box center [405, 256] width 525 height 512
click at [189, 231] on span "Edit workflow" at bounding box center [194, 227] width 28 height 7
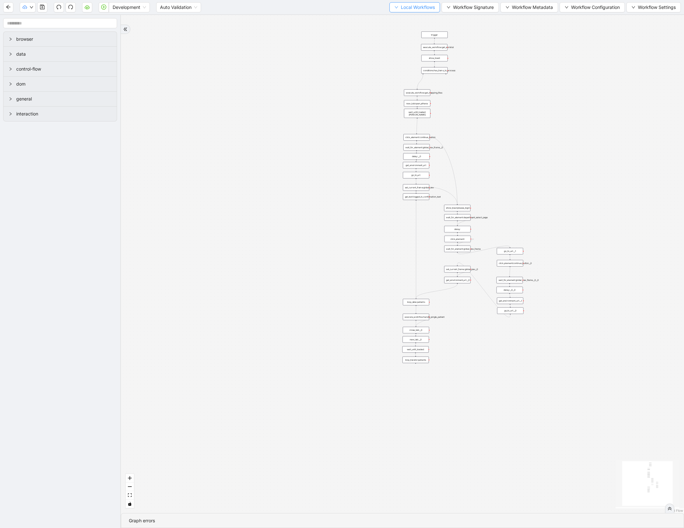
click at [415, 10] on span "Local Workflows" at bounding box center [418, 7] width 34 height 7
click at [411, 18] on span "Select" at bounding box center [410, 19] width 41 height 7
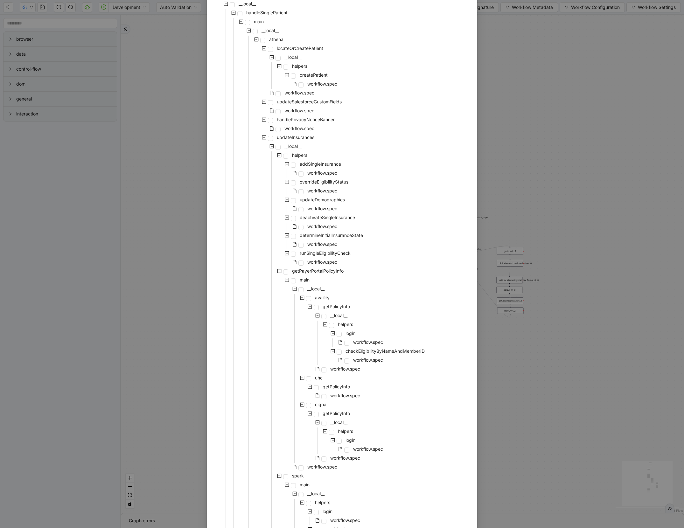
scroll to position [56, 0]
click at [261, 43] on span at bounding box center [262, 41] width 5 height 5
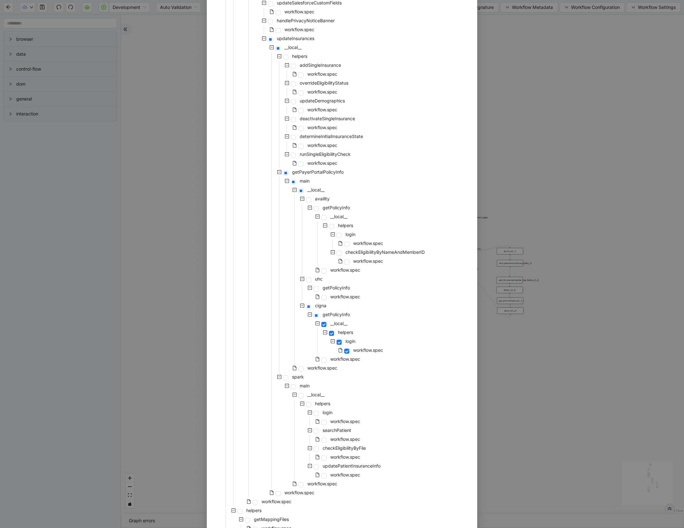
scroll to position [156, 0]
click at [302, 369] on span at bounding box center [300, 368] width 5 height 5
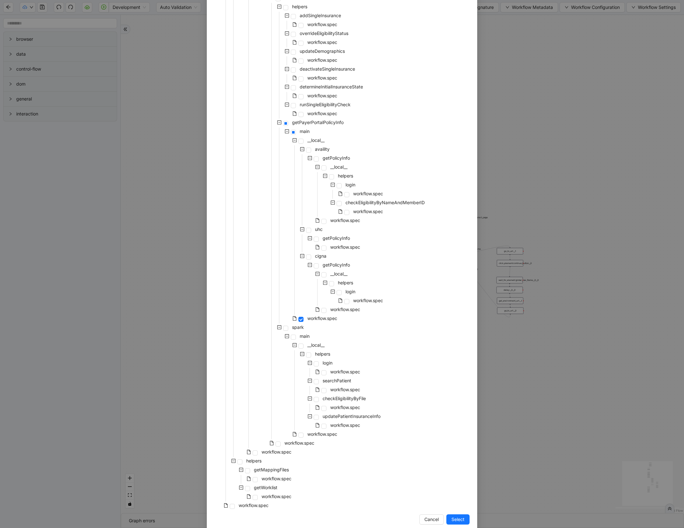
scroll to position [216, 0]
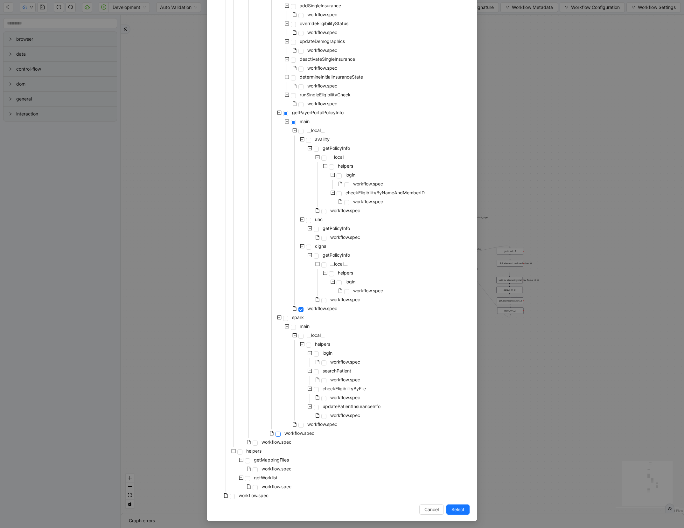
click at [278, 436] on span at bounding box center [277, 434] width 5 height 5
click at [254, 442] on span at bounding box center [254, 442] width 5 height 5
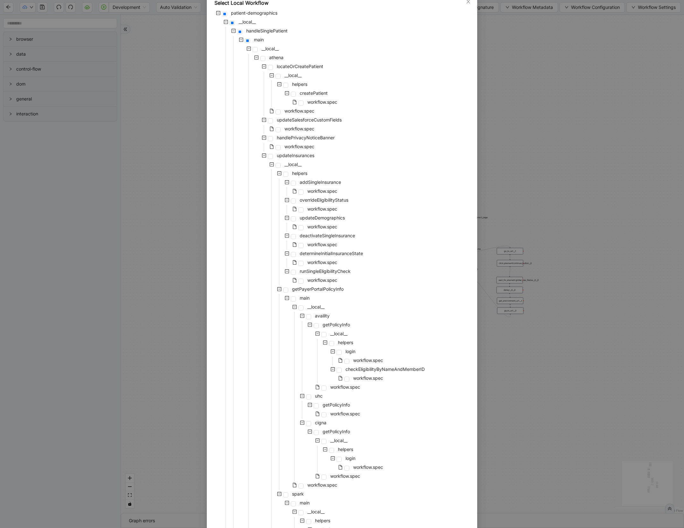
scroll to position [0, 0]
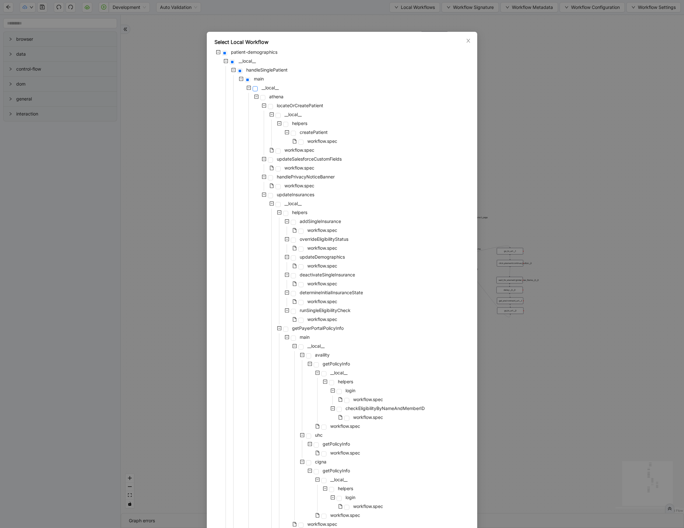
click at [255, 87] on span at bounding box center [254, 88] width 5 height 5
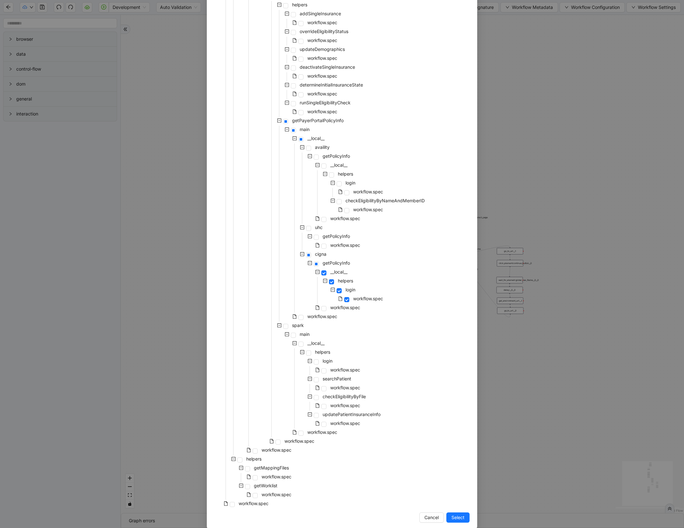
scroll to position [216, 0]
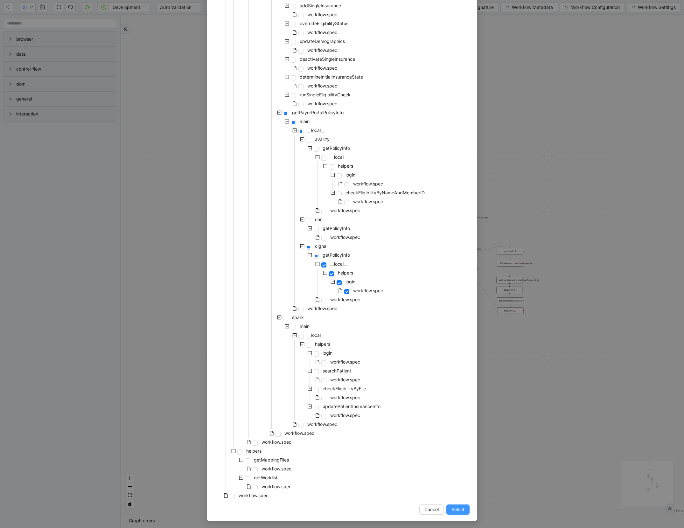
click at [459, 508] on span "Select" at bounding box center [457, 509] width 13 height 7
